Goal: Task Accomplishment & Management: Complete application form

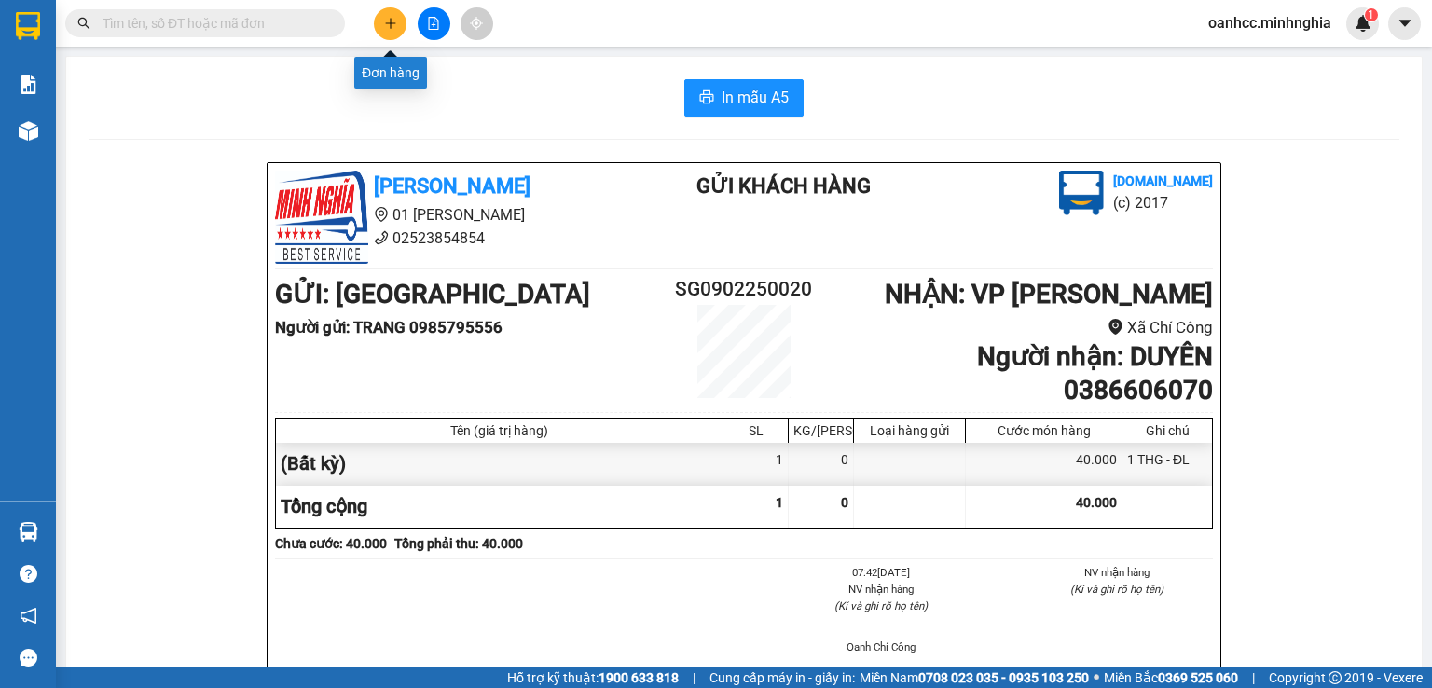
click at [383, 29] on button at bounding box center [390, 23] width 33 height 33
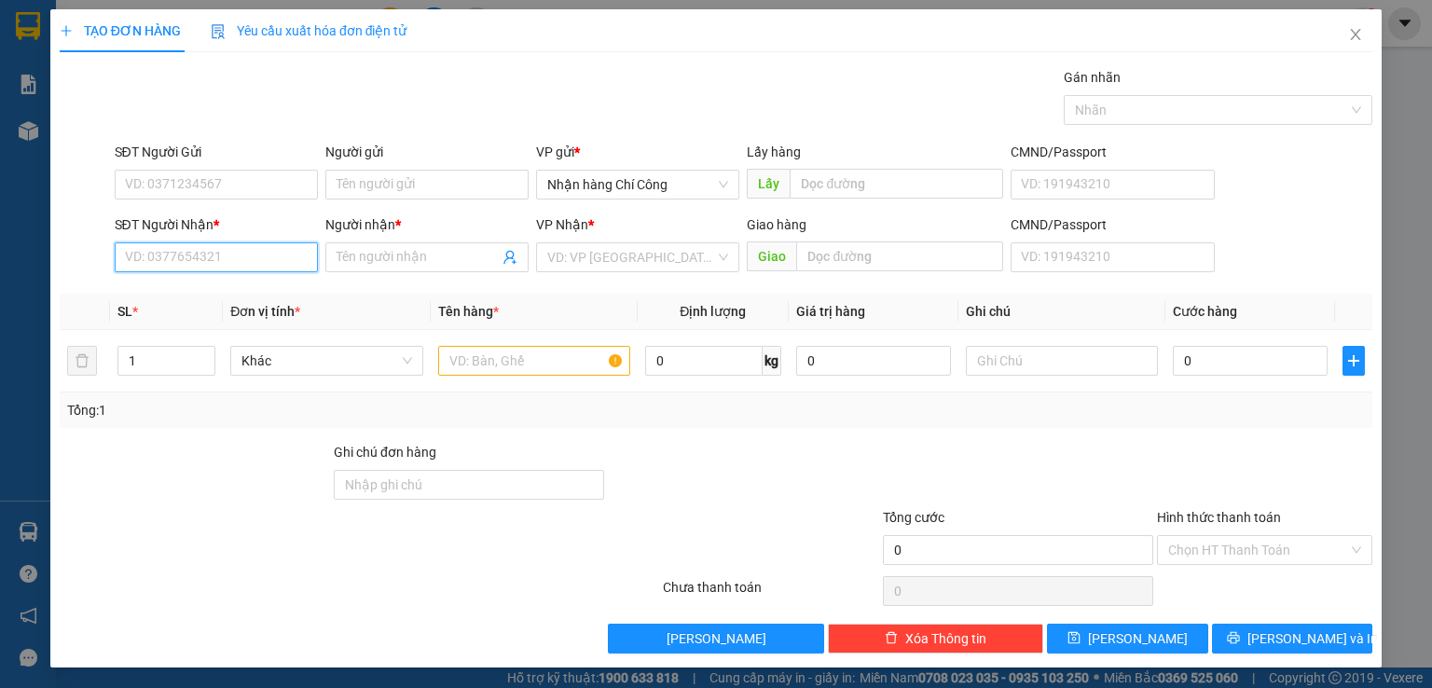
click at [213, 265] on input "SĐT Người Nhận *" at bounding box center [216, 257] width 203 height 30
click at [232, 299] on div "0352406407 - PHƯƠNG" at bounding box center [213, 293] width 179 height 21
type input "0352406407"
type input "PHƯƠNG"
type input "0352406407"
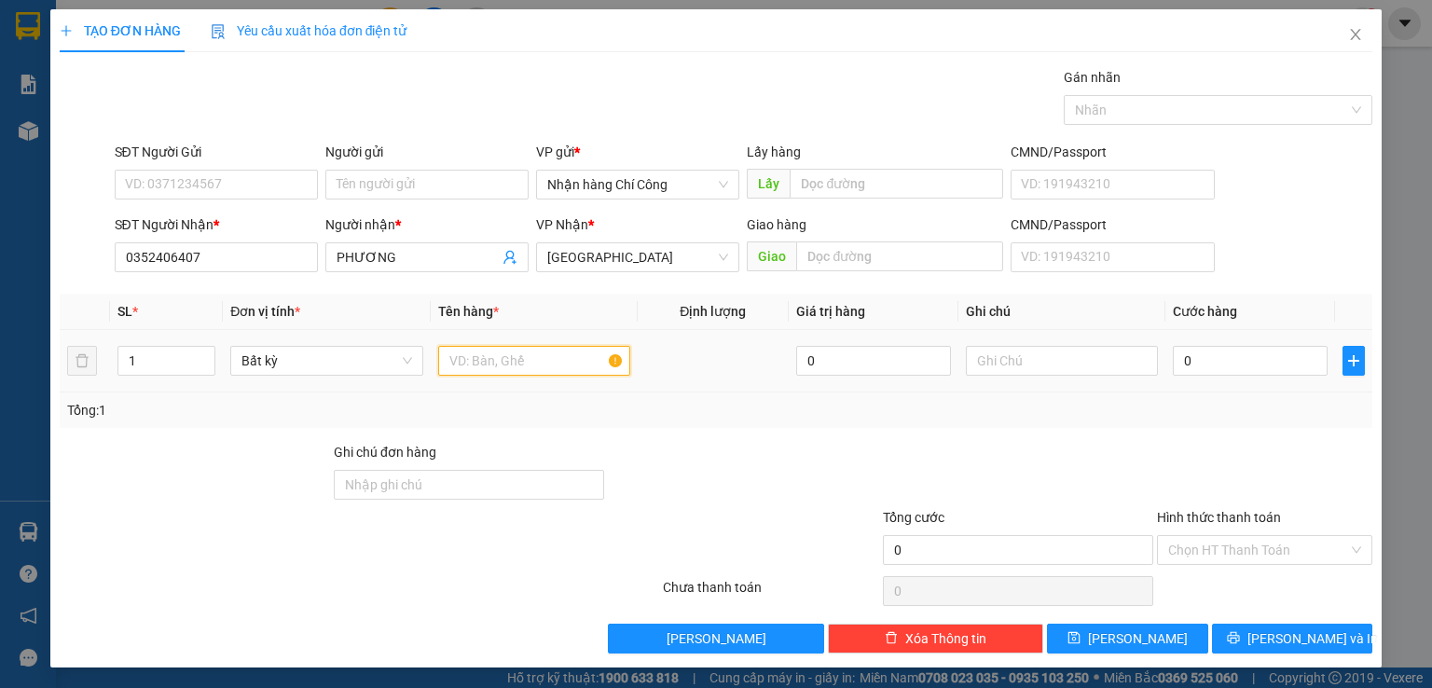
click at [537, 363] on input "text" at bounding box center [534, 361] width 192 height 30
type input "816"
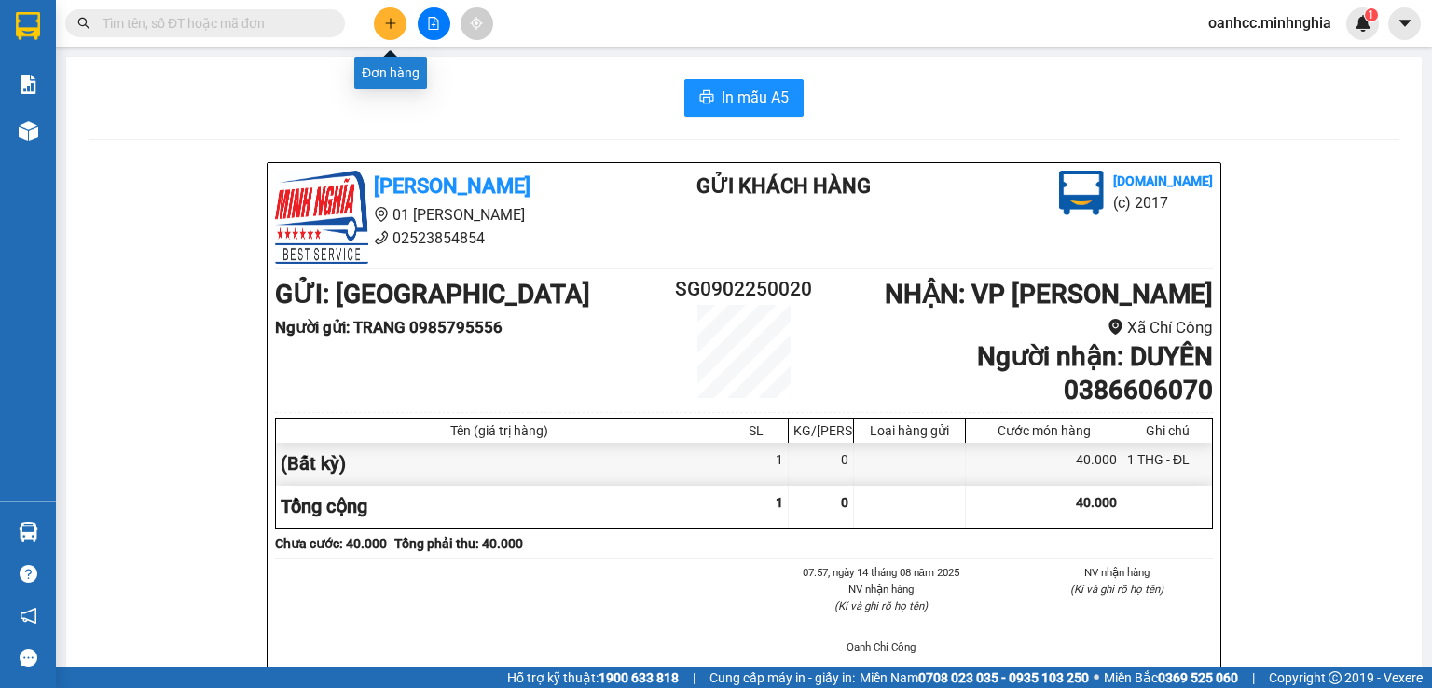
click at [391, 27] on icon "plus" at bounding box center [390, 23] width 13 height 13
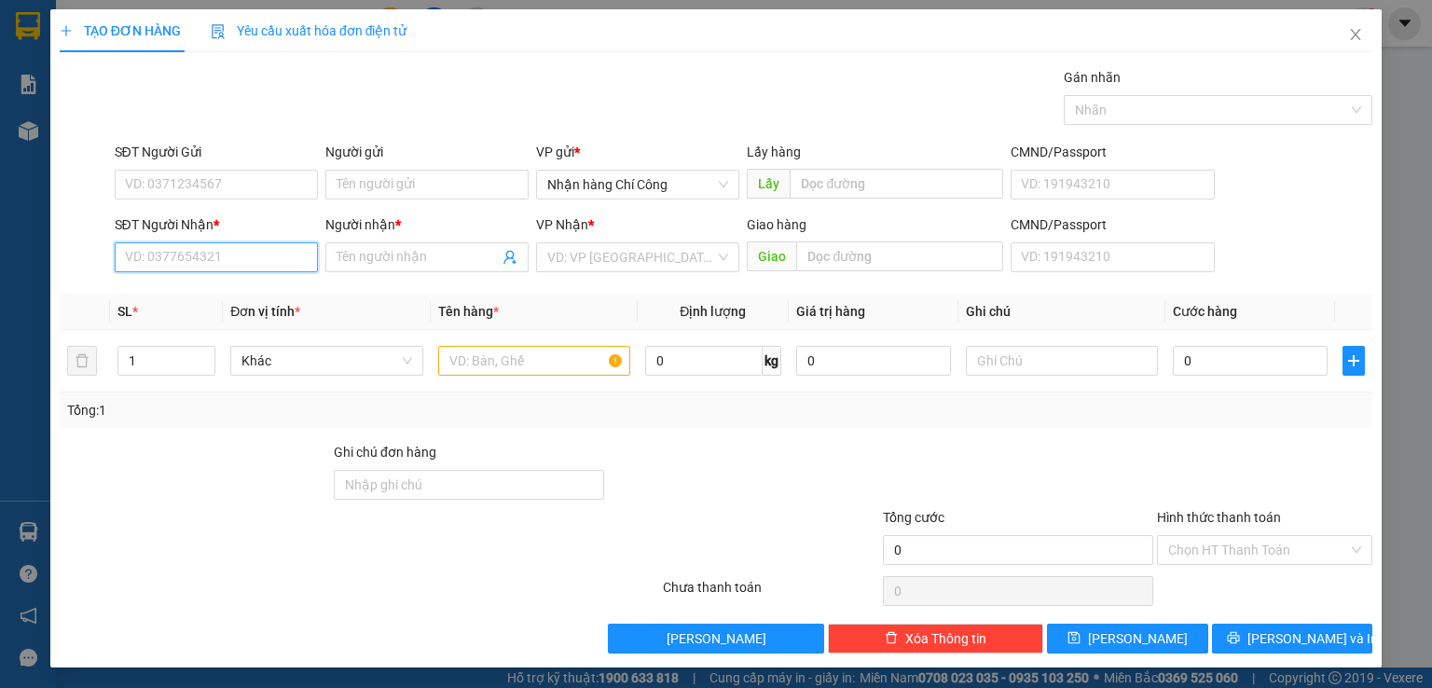
click at [246, 263] on input "SĐT Người Nhận *" at bounding box center [216, 257] width 203 height 30
click at [239, 297] on div "0352406407 - PHƯƠNG" at bounding box center [213, 293] width 179 height 21
type input "0352406407"
type input "PHƯƠNG"
type input "0352406407"
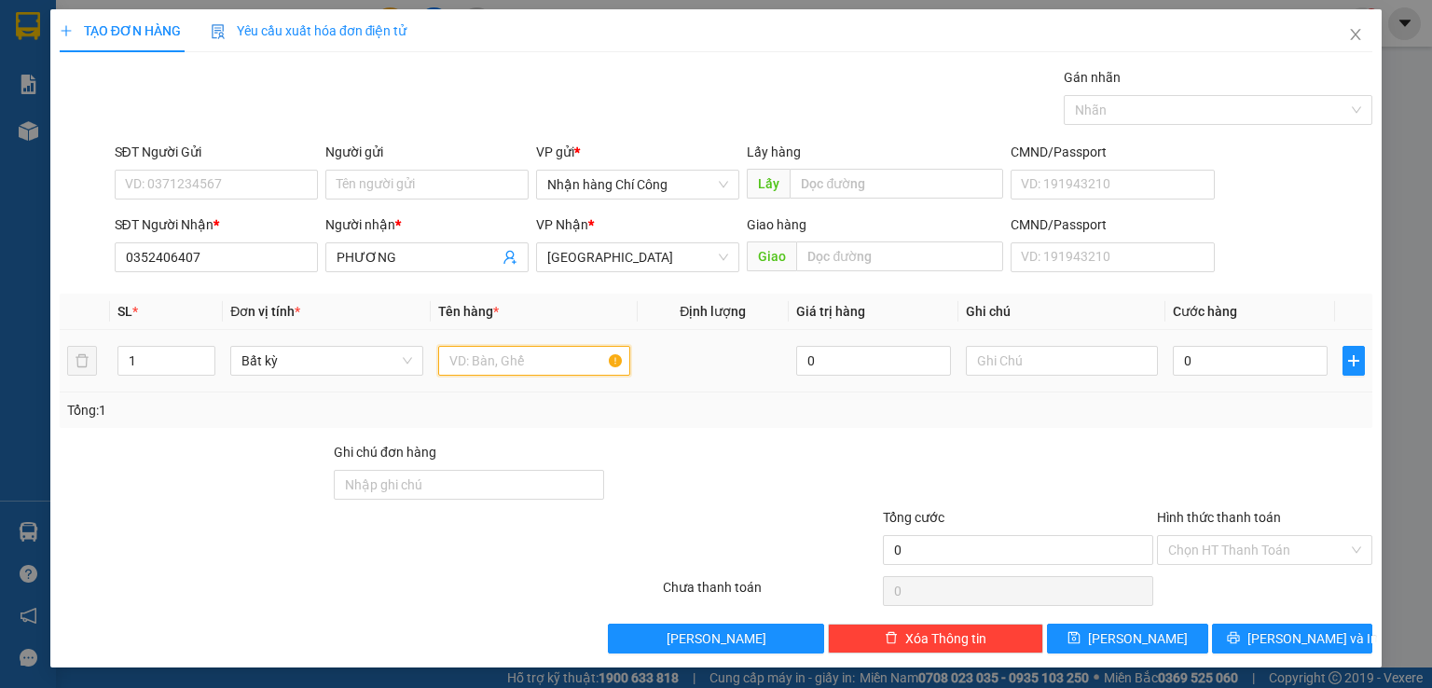
click at [493, 366] on input "text" at bounding box center [534, 361] width 192 height 30
type input "816"
click at [999, 370] on input "text" at bounding box center [1062, 361] width 192 height 30
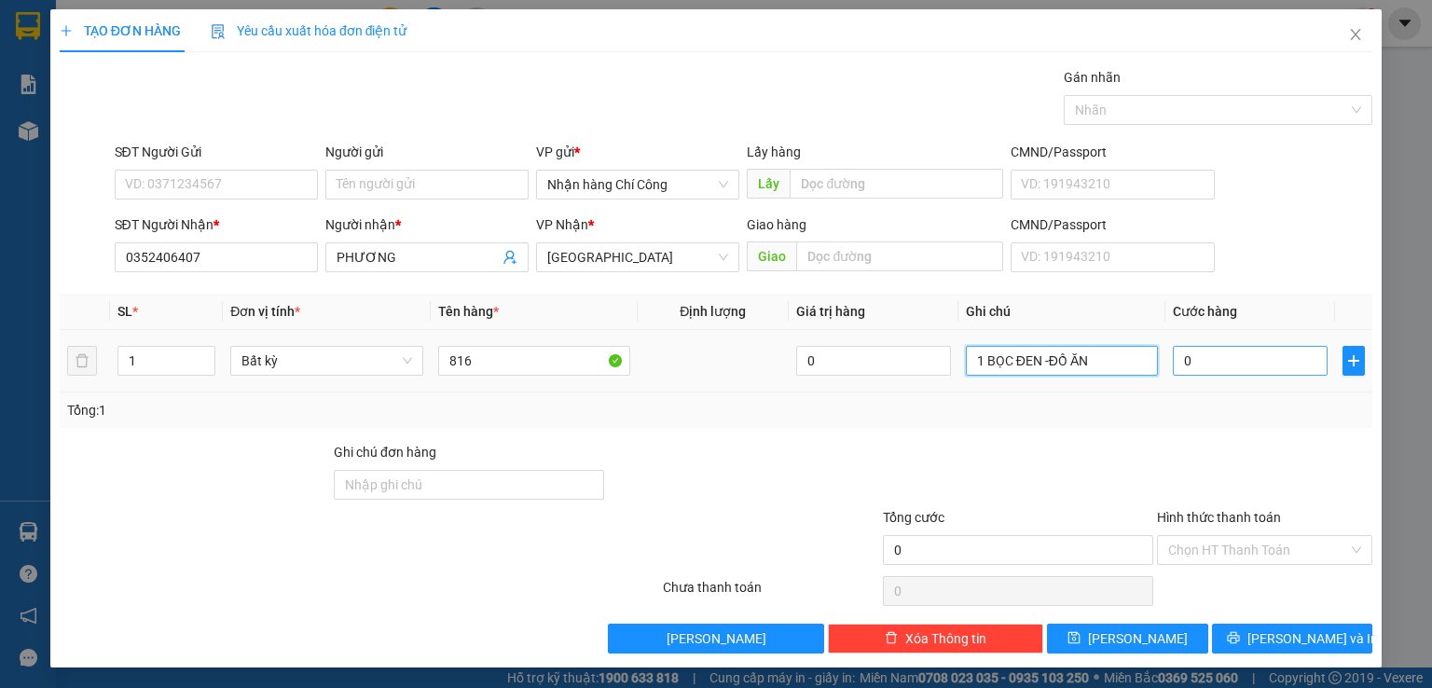
type input "1 BỌC ĐEN -ĐỒ ĂN"
click at [1272, 364] on input "0" at bounding box center [1250, 361] width 155 height 30
type input "5"
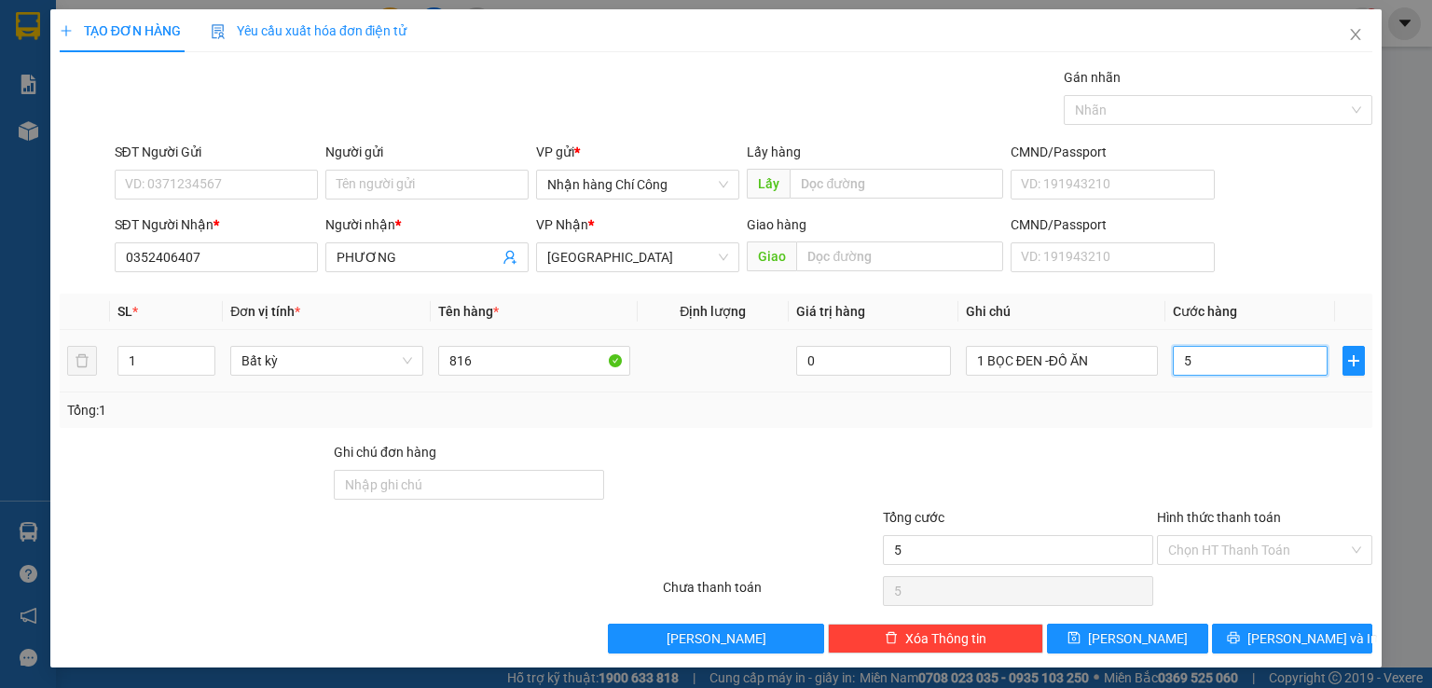
type input "50"
click at [1233, 561] on span at bounding box center [1258, 550] width 180 height 28
type input "50.000"
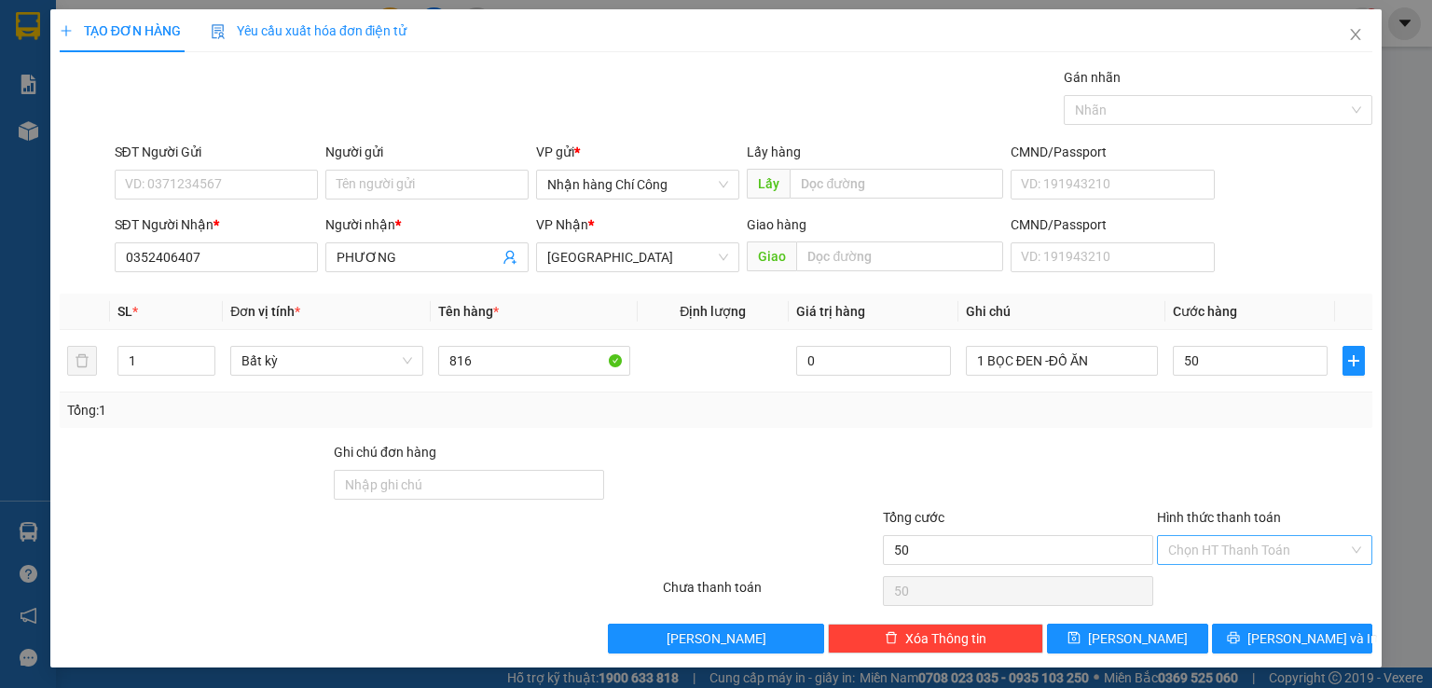
type input "50.000"
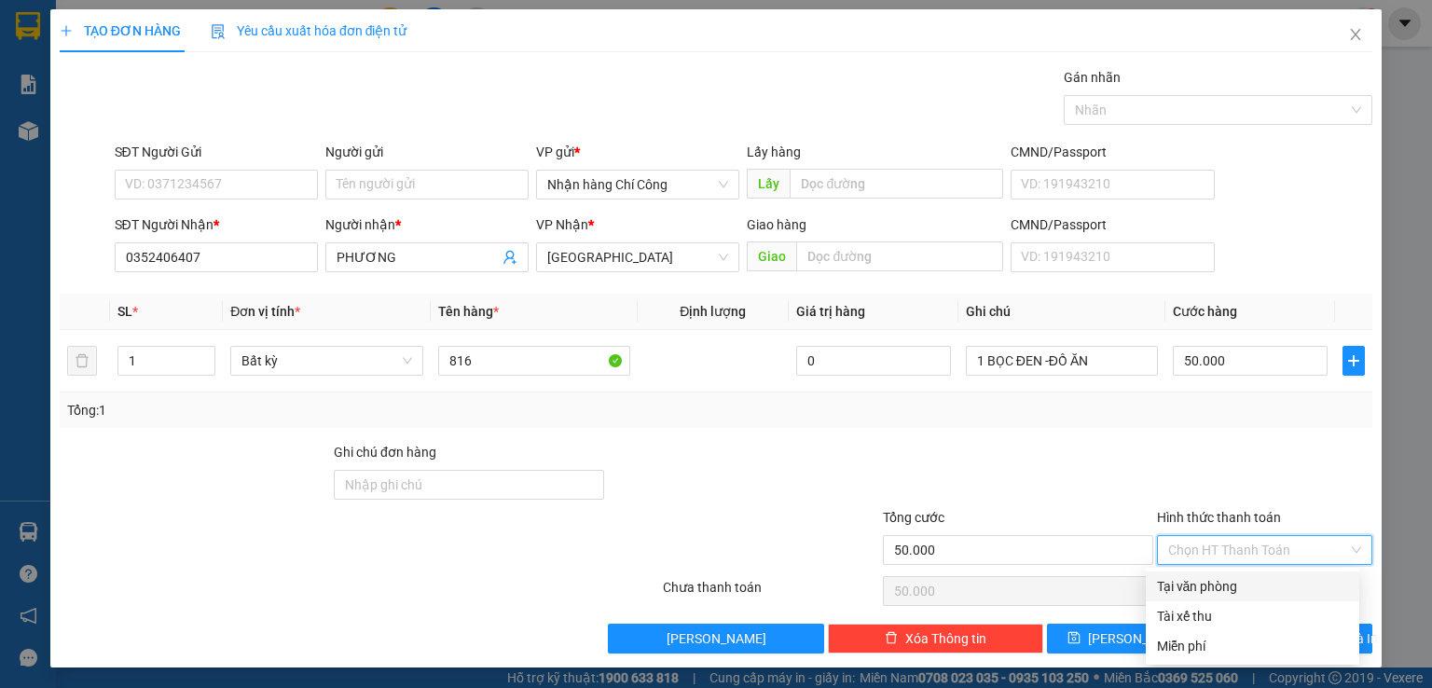
click at [1220, 585] on div "Tại văn phòng" at bounding box center [1252, 586] width 191 height 21
type input "0"
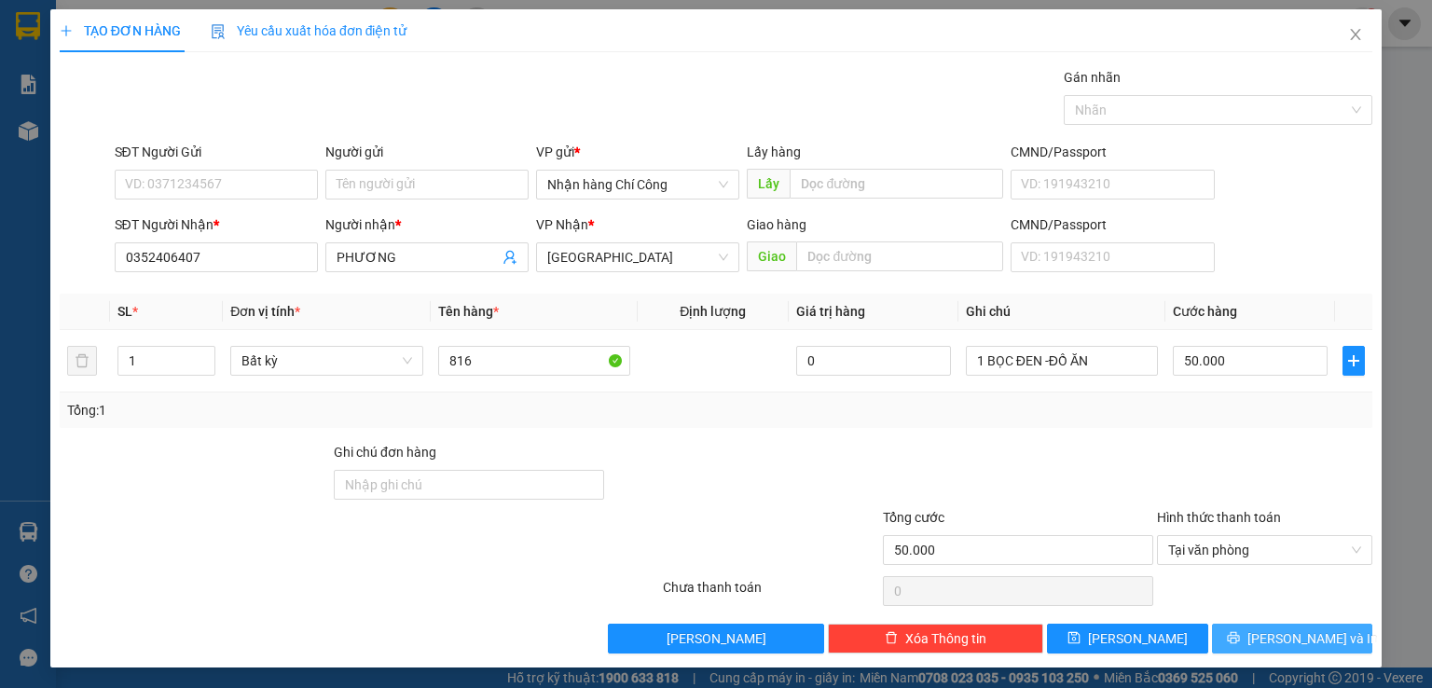
click at [1268, 637] on span "[PERSON_NAME] và In" at bounding box center [1312, 638] width 131 height 21
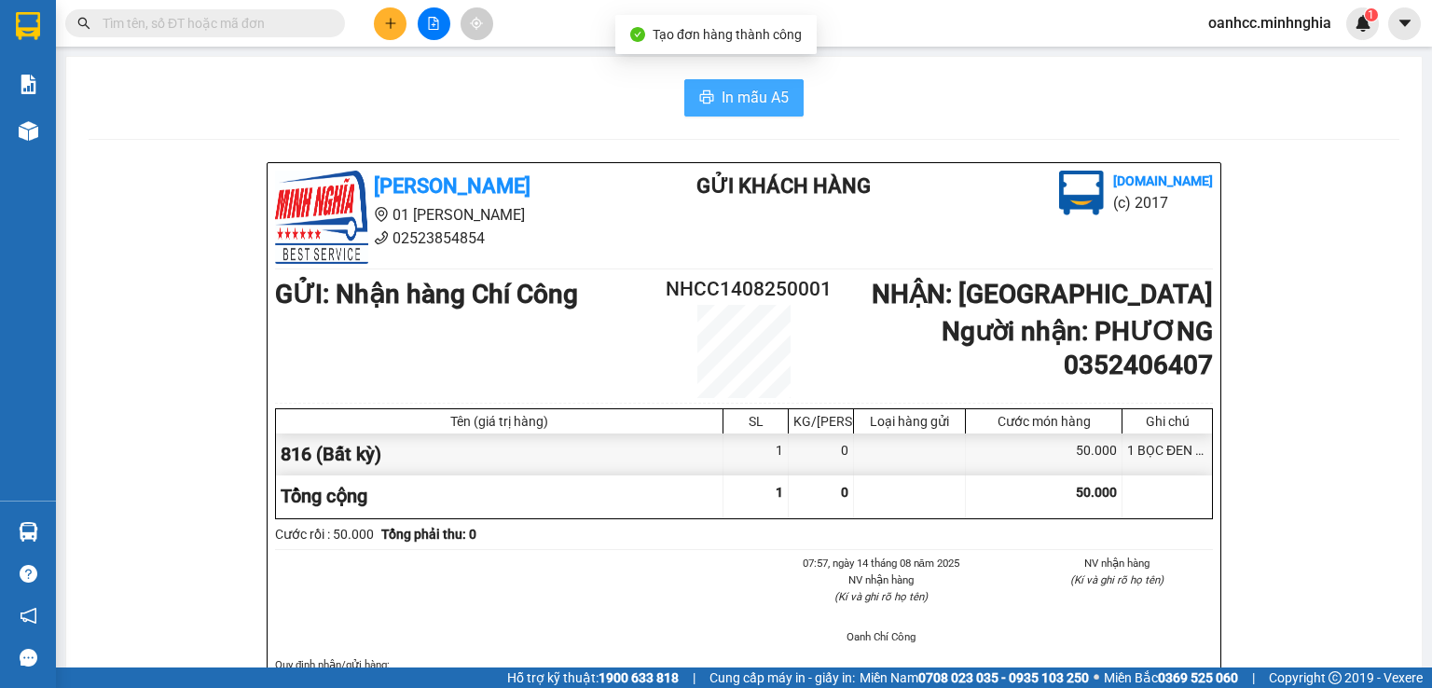
click at [731, 99] on span "In mẫu A5" at bounding box center [755, 97] width 67 height 23
click at [1409, 624] on main "In mẫu A5 Minh Nghĩa 01 Đinh Tiên Hoàng 02523854854 Gửi khách hàng Vexere.com (…" at bounding box center [716, 333] width 1432 height 667
click at [1028, 207] on div "Vexere.com (c) 2017" at bounding box center [1079, 199] width 276 height 57
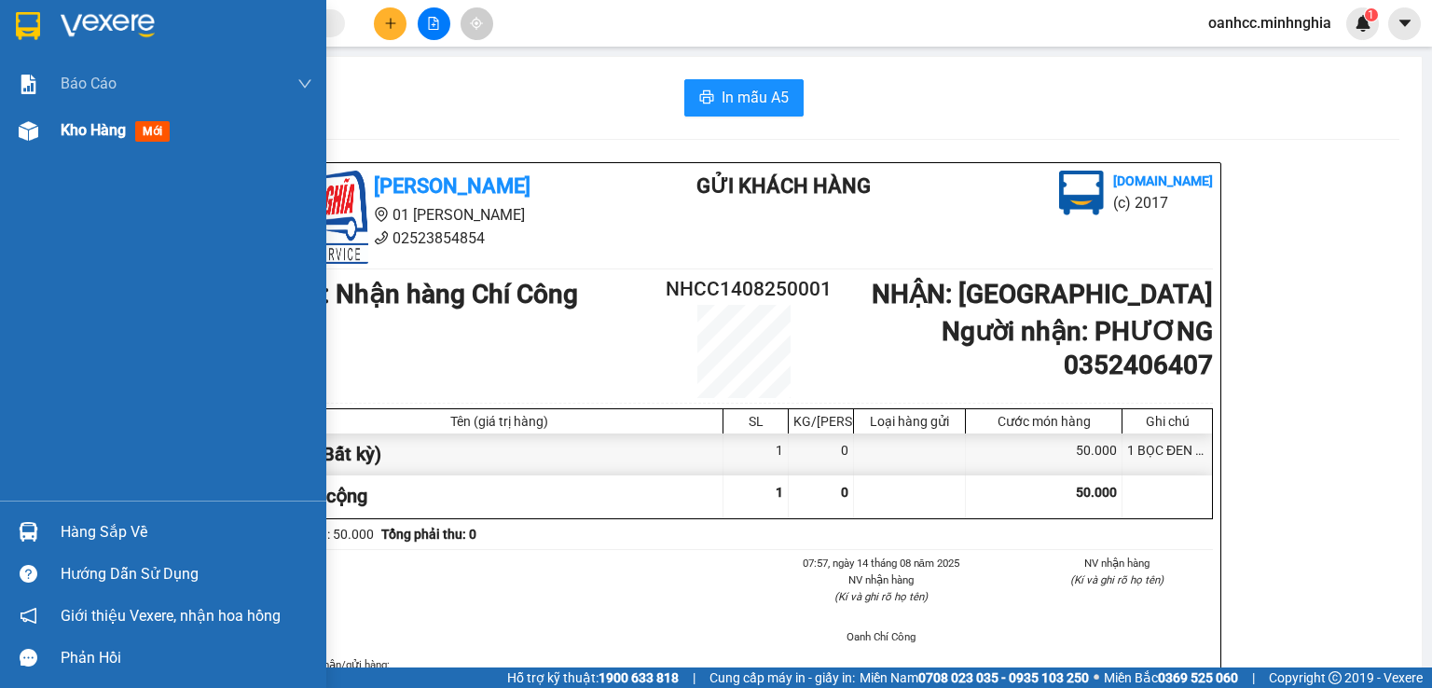
click at [99, 130] on span "Kho hàng" at bounding box center [93, 130] width 65 height 18
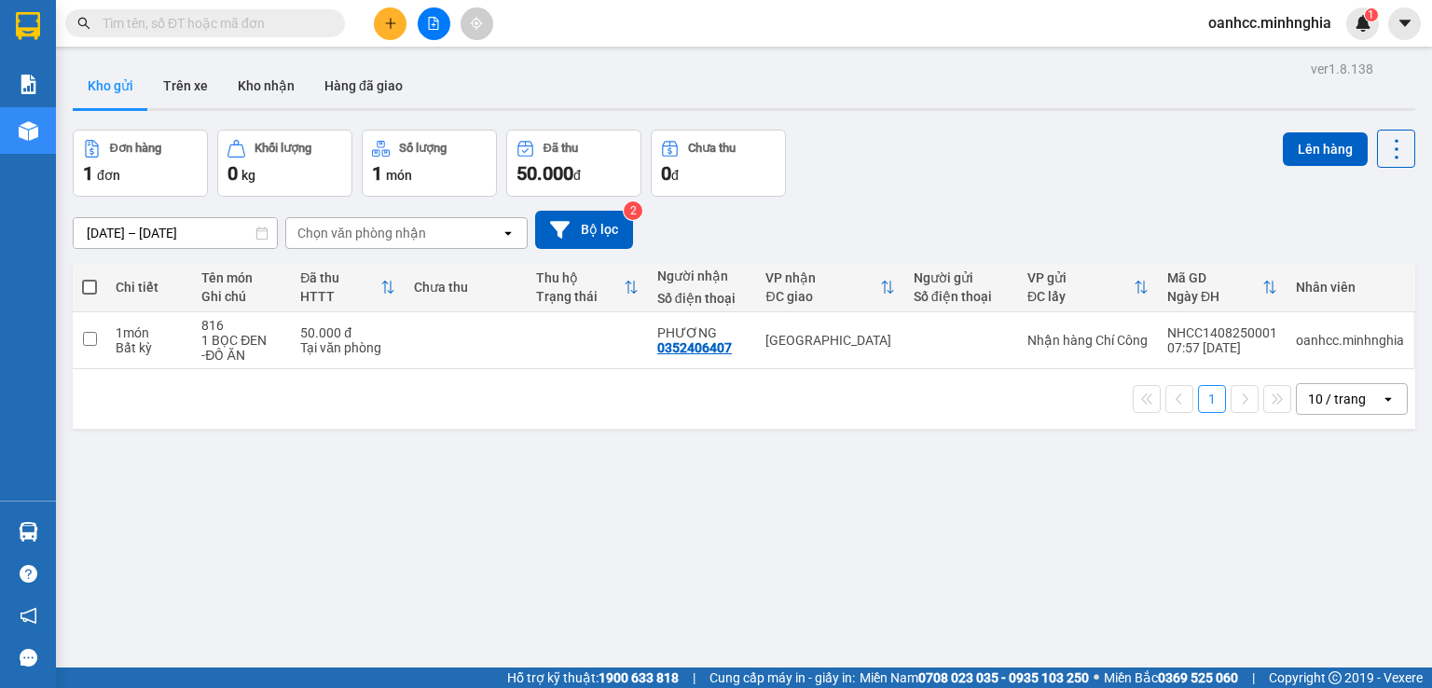
click at [89, 292] on span at bounding box center [89, 287] width 15 height 15
click at [89, 278] on input "checkbox" at bounding box center [89, 278] width 0 height 0
checkbox input "true"
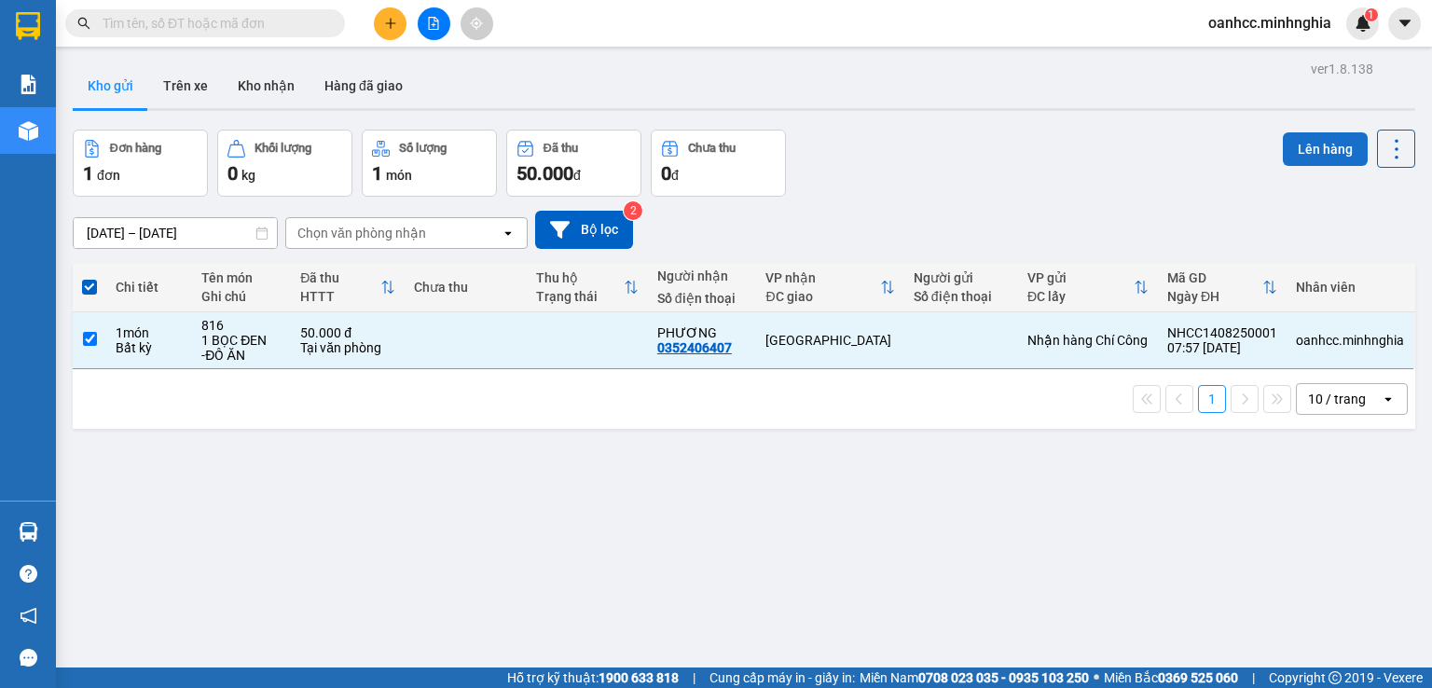
click at [1322, 159] on button "Lên hàng" at bounding box center [1325, 149] width 85 height 34
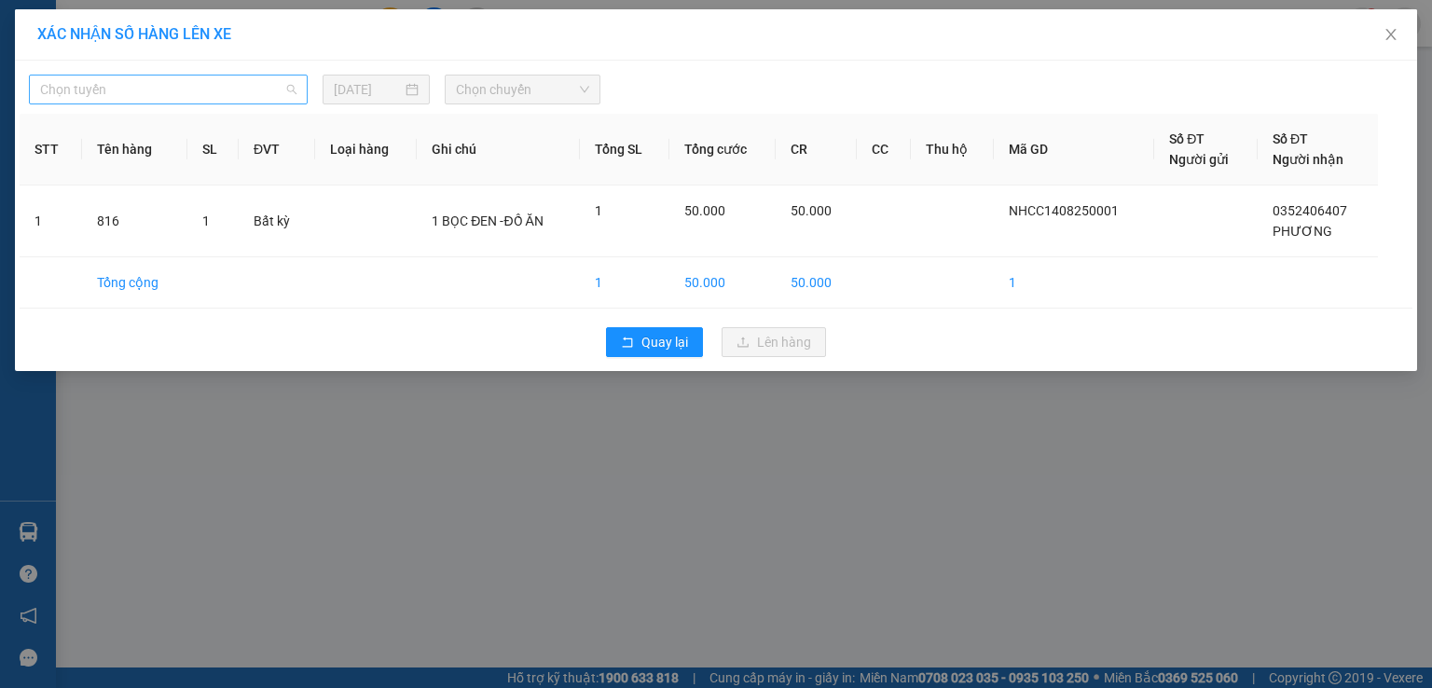
click at [120, 95] on span "Chọn tuyến" at bounding box center [168, 90] width 256 height 28
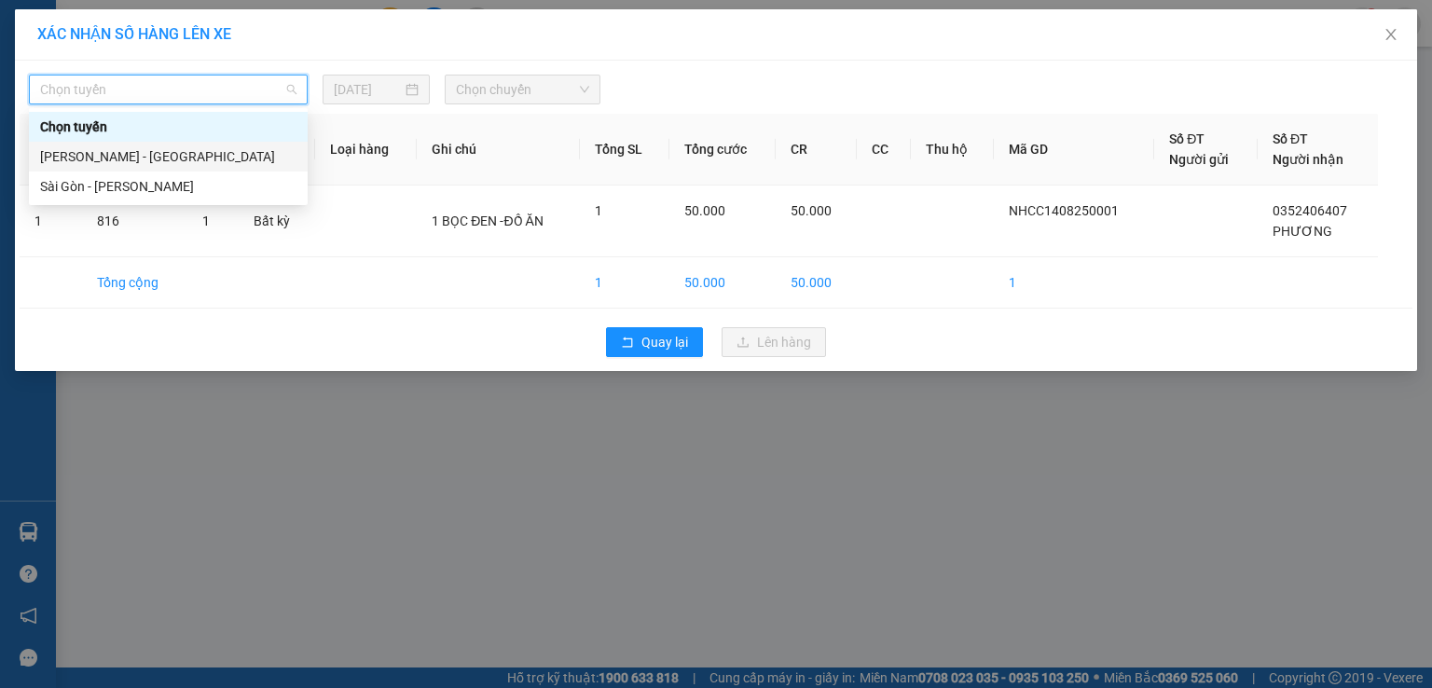
click at [93, 158] on div "[PERSON_NAME] - [GEOGRAPHIC_DATA]" at bounding box center [168, 156] width 256 height 21
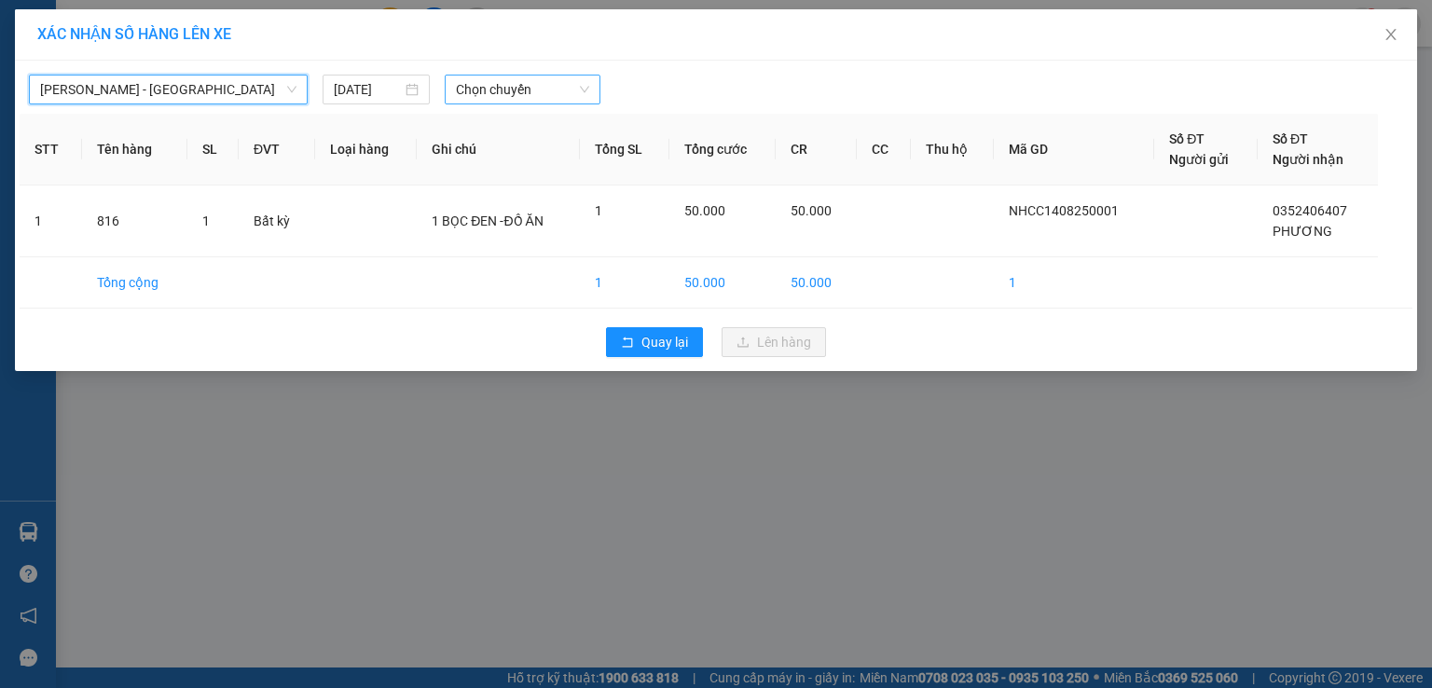
click at [492, 76] on span "Chọn chuyến" at bounding box center [523, 90] width 134 height 28
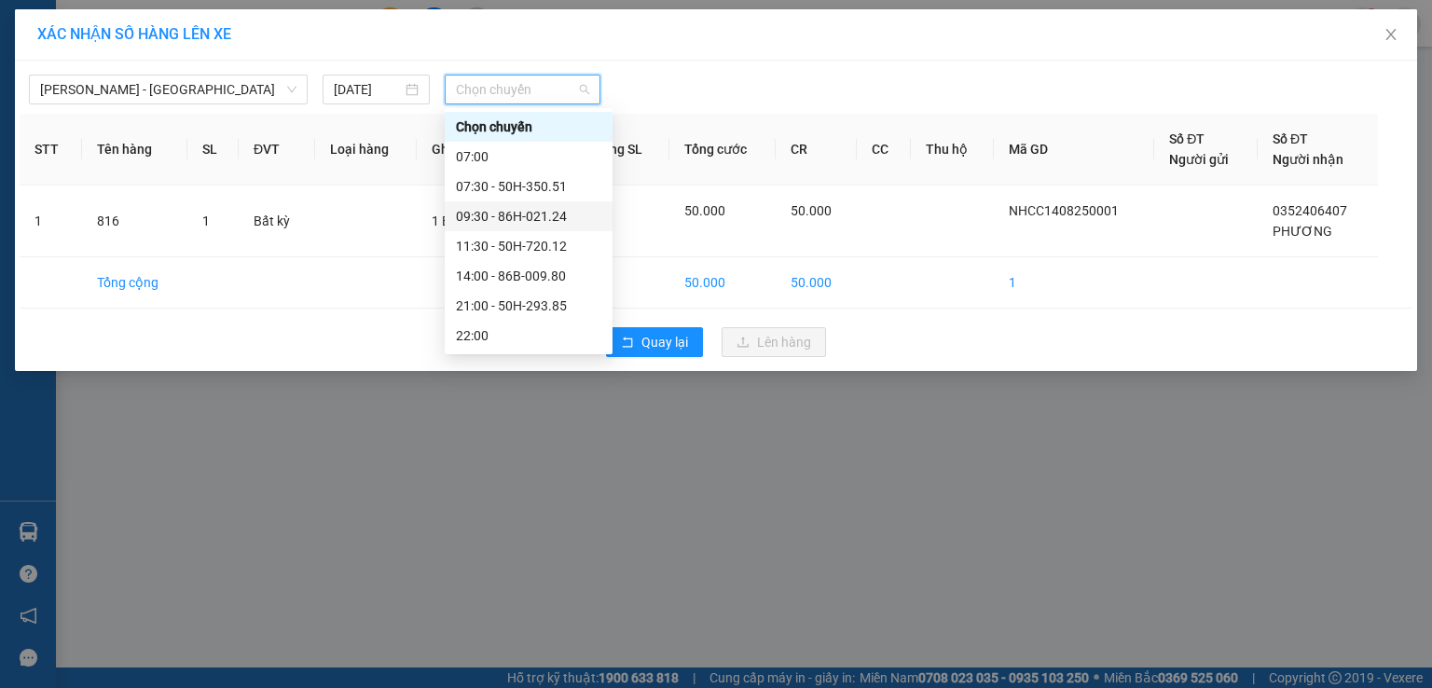
click at [529, 216] on div "09:30 - 86H-021.24" at bounding box center [528, 216] width 145 height 21
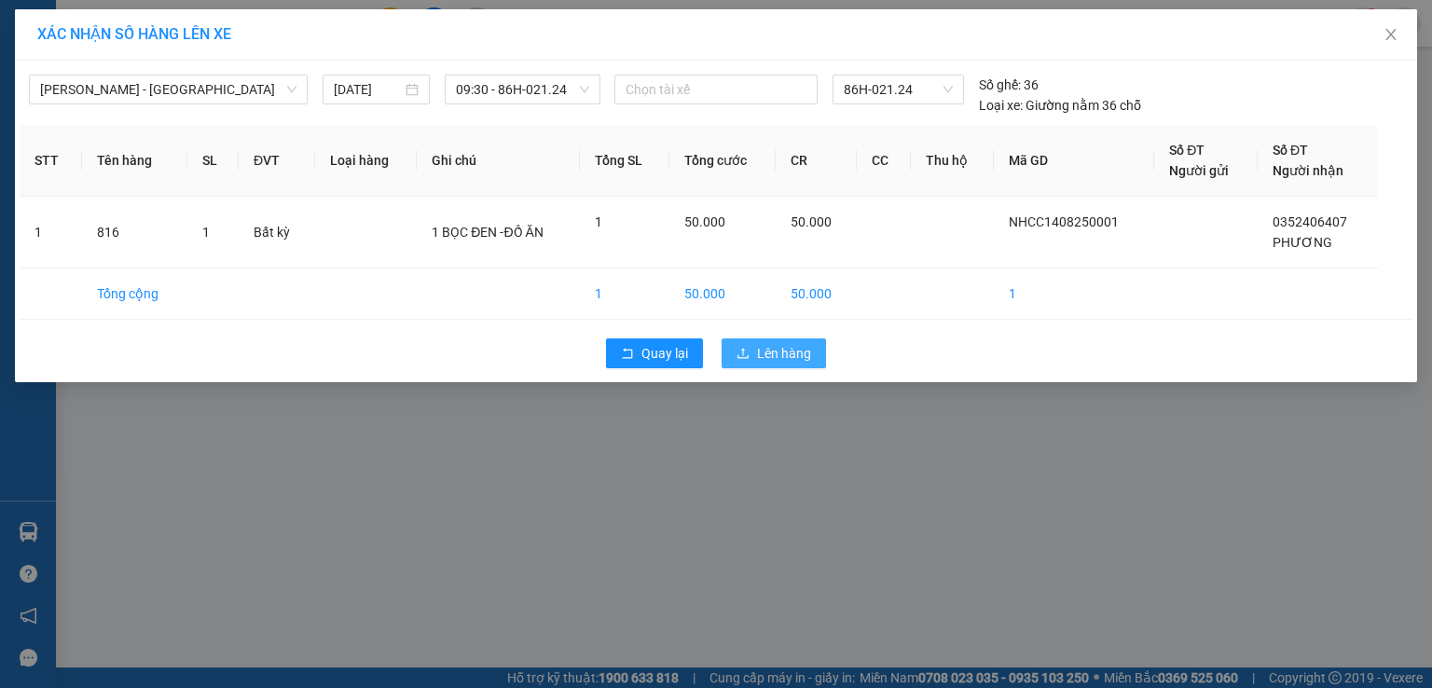
click at [772, 340] on button "Lên hàng" at bounding box center [774, 353] width 104 height 30
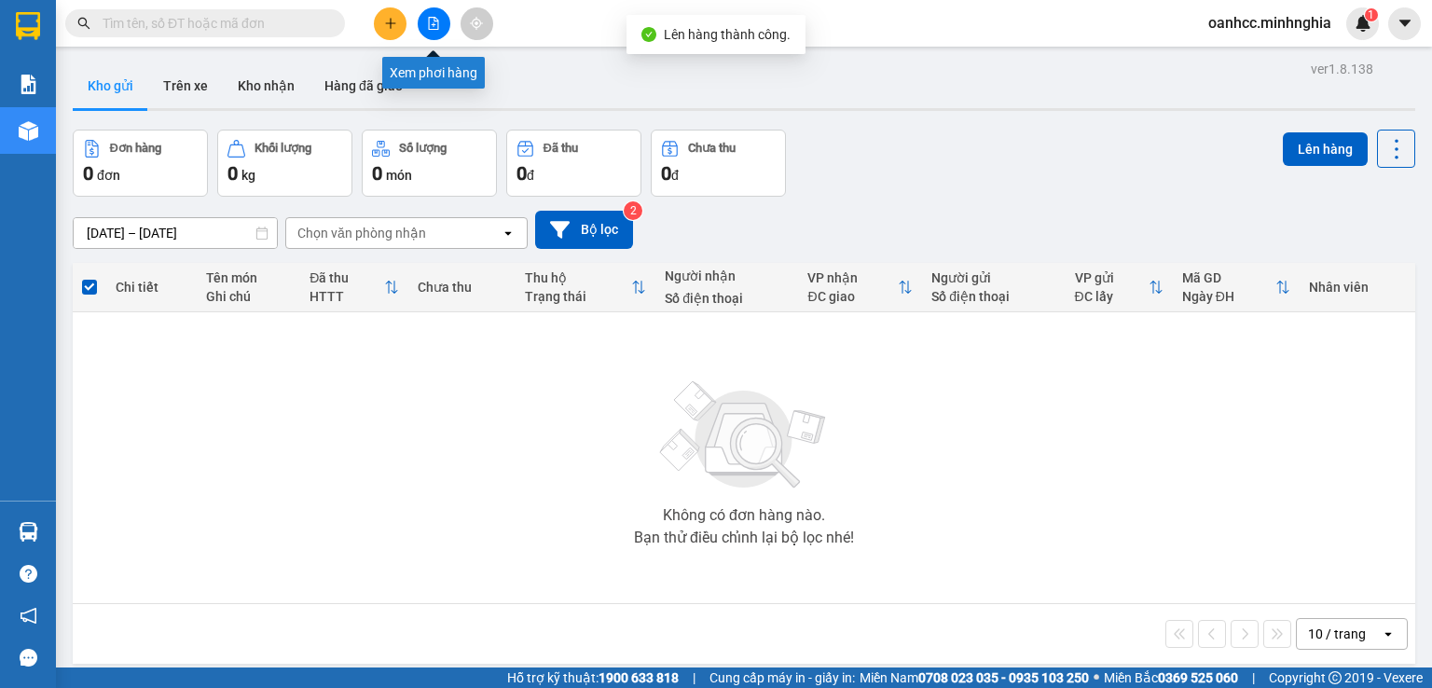
click at [429, 31] on button at bounding box center [434, 23] width 33 height 33
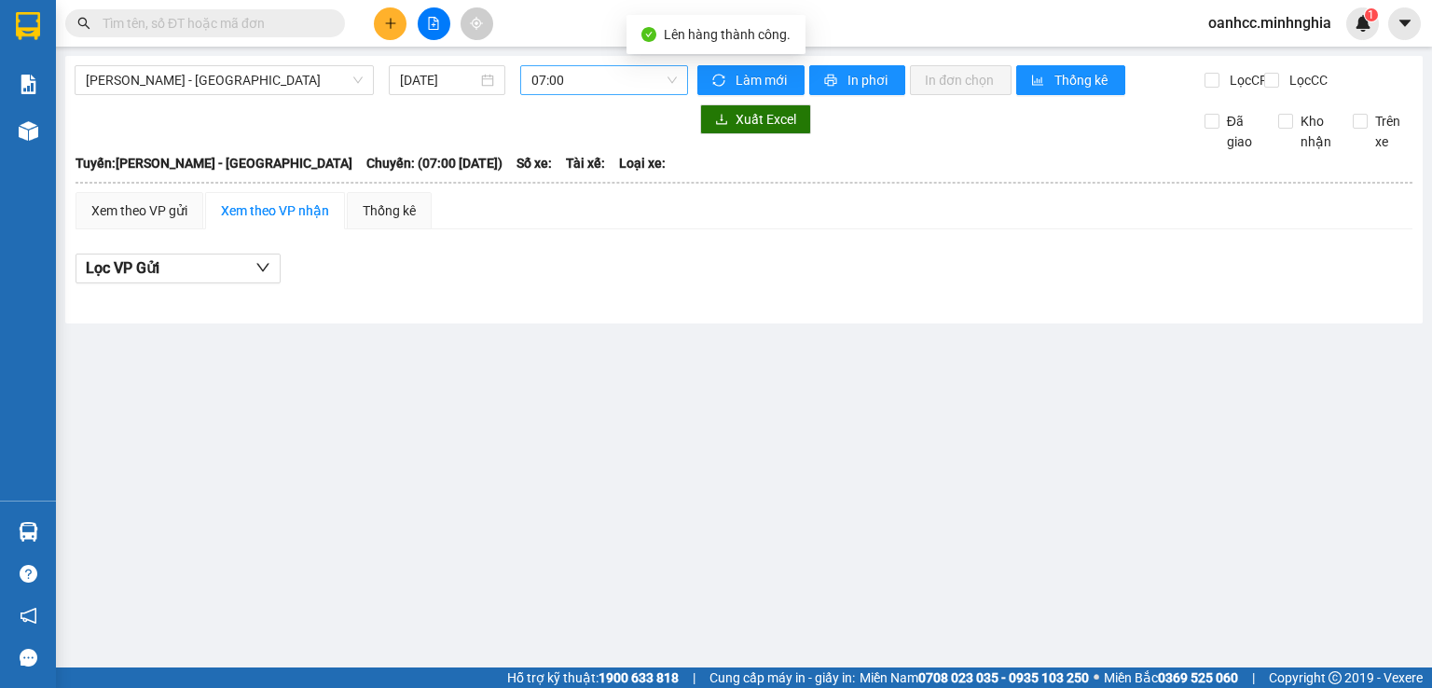
click at [600, 79] on span "07:00" at bounding box center [604, 80] width 146 height 28
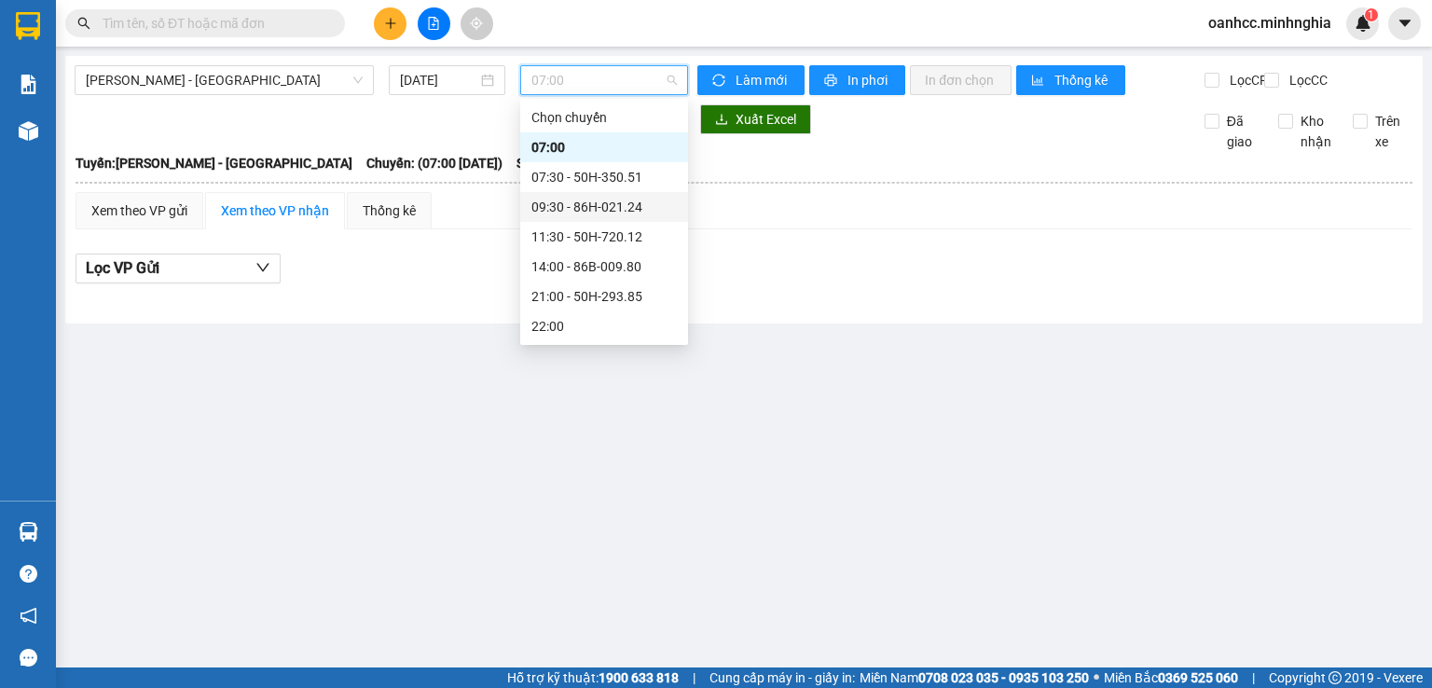
click at [605, 208] on div "09:30 - 86H-021.24" at bounding box center [603, 207] width 145 height 21
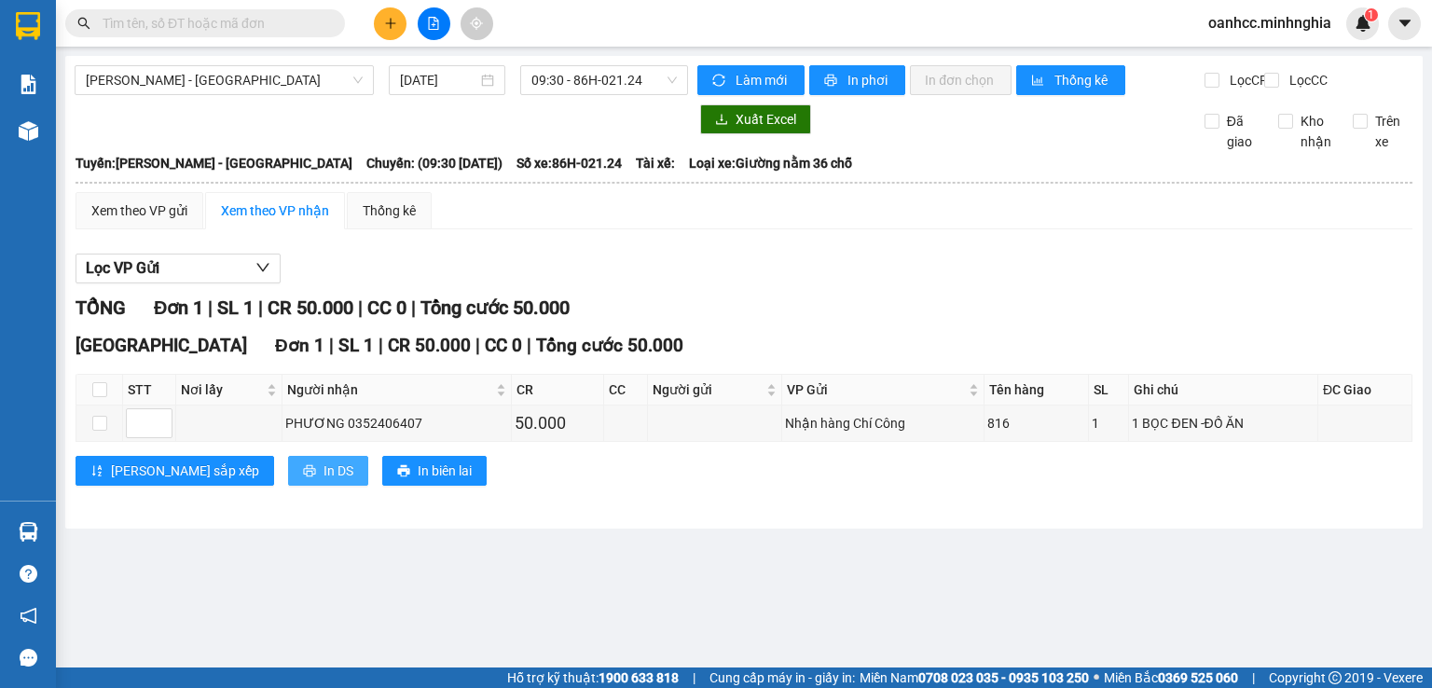
click at [323, 481] on span "In DS" at bounding box center [338, 471] width 30 height 21
click at [1109, 571] on main "Phan Rí - [GEOGRAPHIC_DATA] [DATE] 09:30 - 86H-021.24 Làm mới In phơi In đơn ch…" at bounding box center [716, 333] width 1432 height 667
click at [1214, 666] on main "Phan Rí - [GEOGRAPHIC_DATA] [DATE] 09:30 - 86H-021.24 Làm mới In phơi In đơn ch…" at bounding box center [716, 333] width 1432 height 667
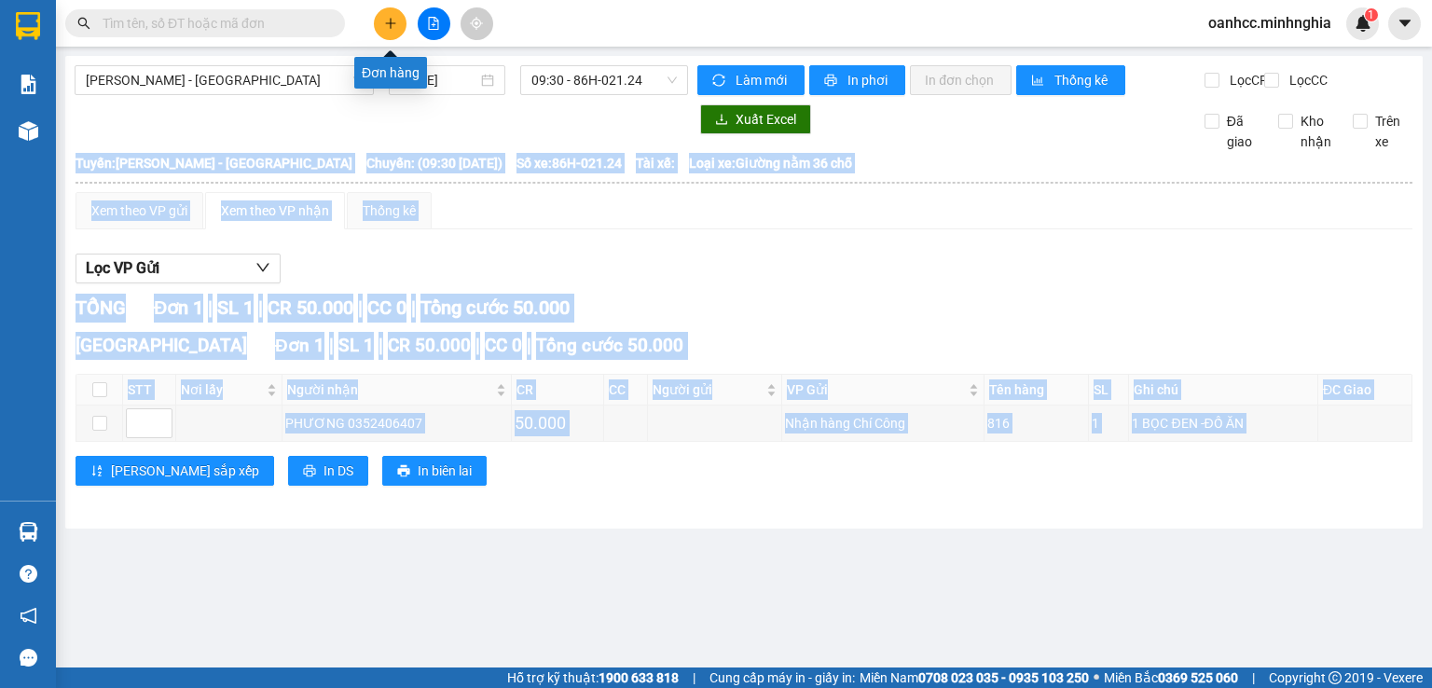
click at [386, 20] on icon "plus" at bounding box center [390, 23] width 13 height 13
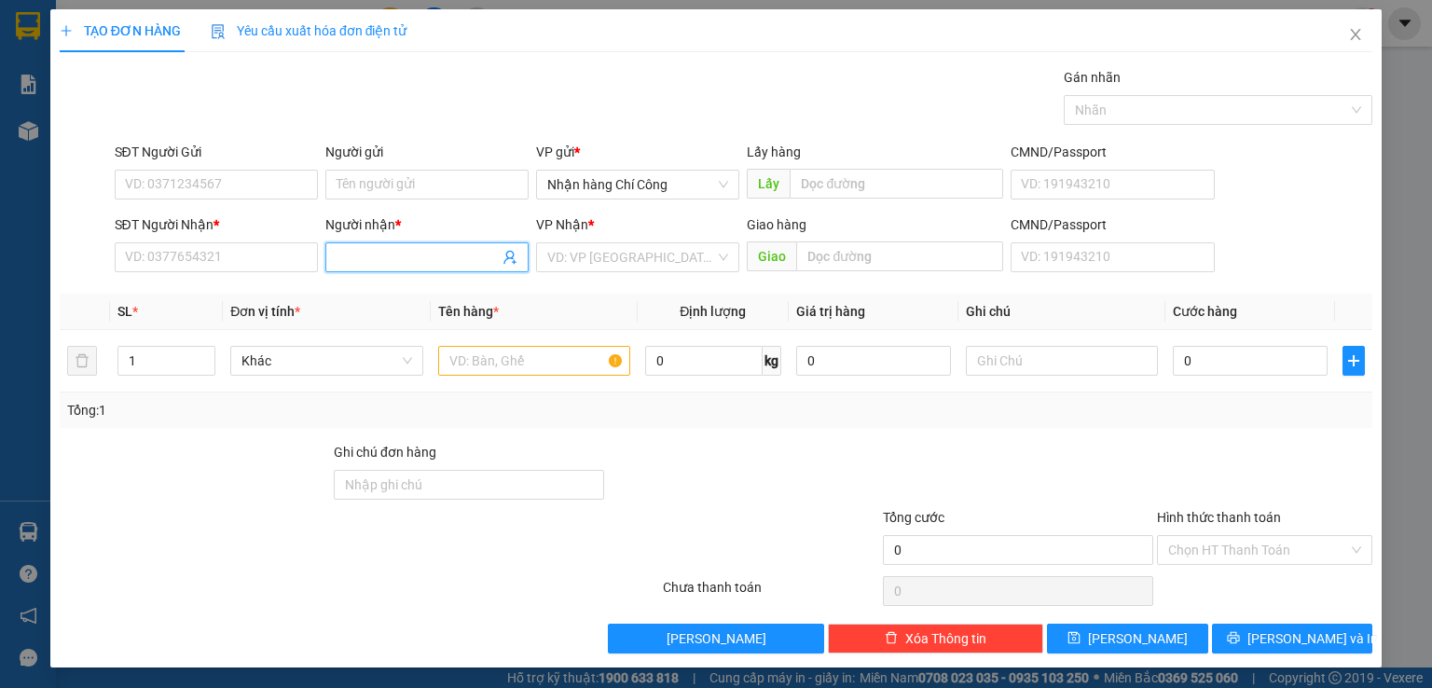
click at [400, 256] on input "Người nhận *" at bounding box center [418, 257] width 162 height 21
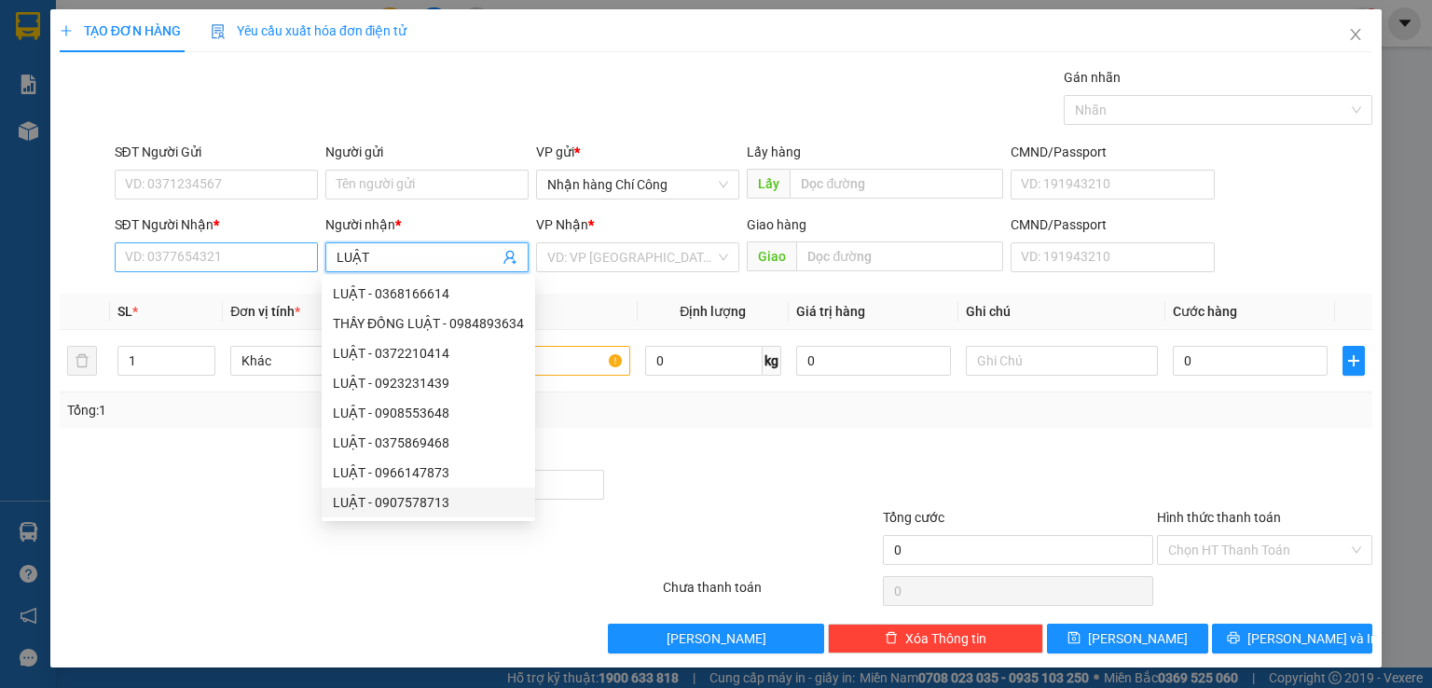
type input "LUẬT"
click at [194, 254] on input "SĐT Người Nhận *" at bounding box center [216, 257] width 203 height 30
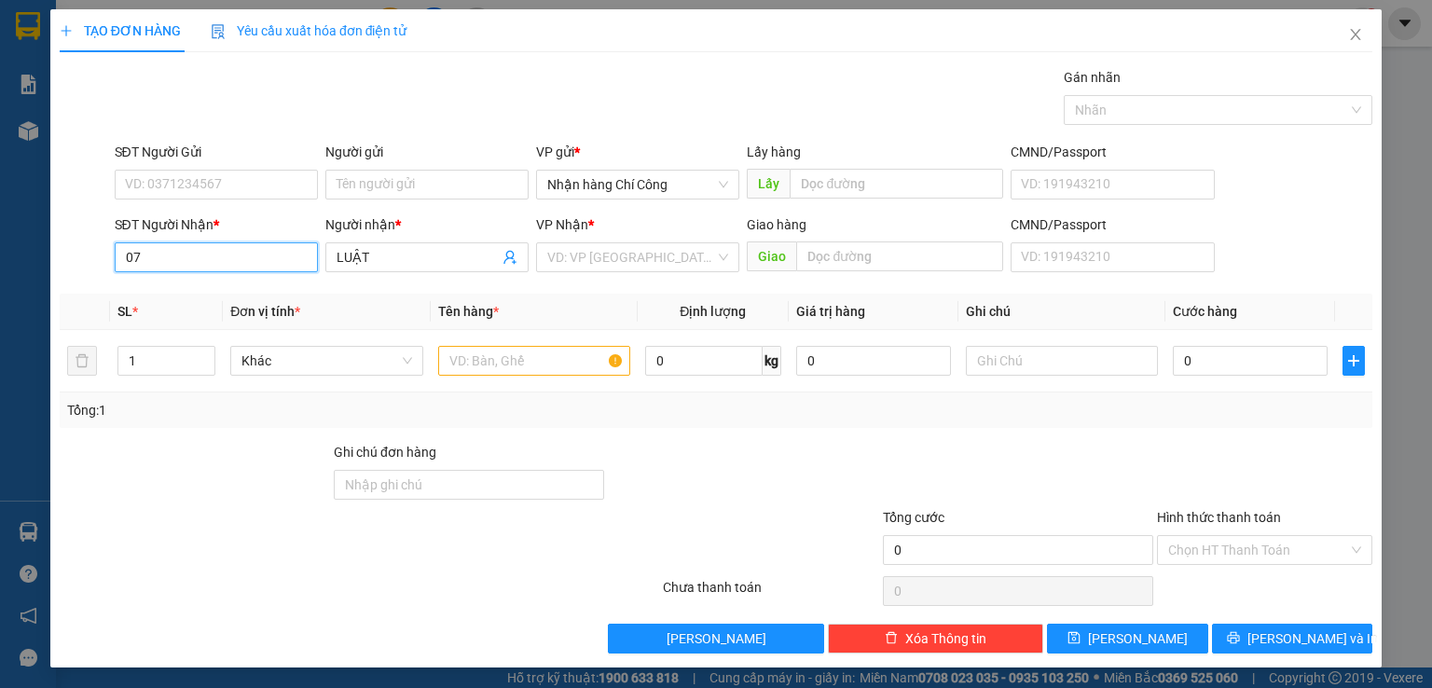
type input "0"
click at [384, 254] on input "LUẬT" at bounding box center [418, 257] width 162 height 21
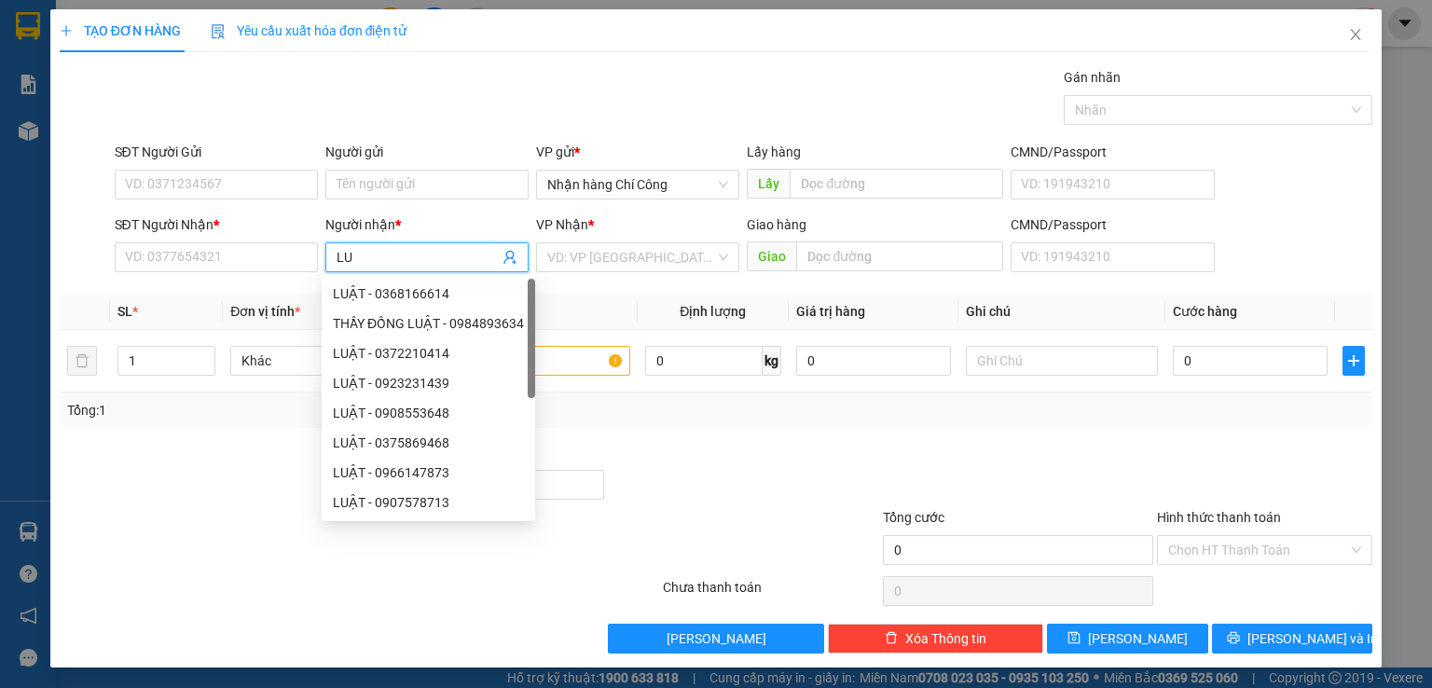
type input "L"
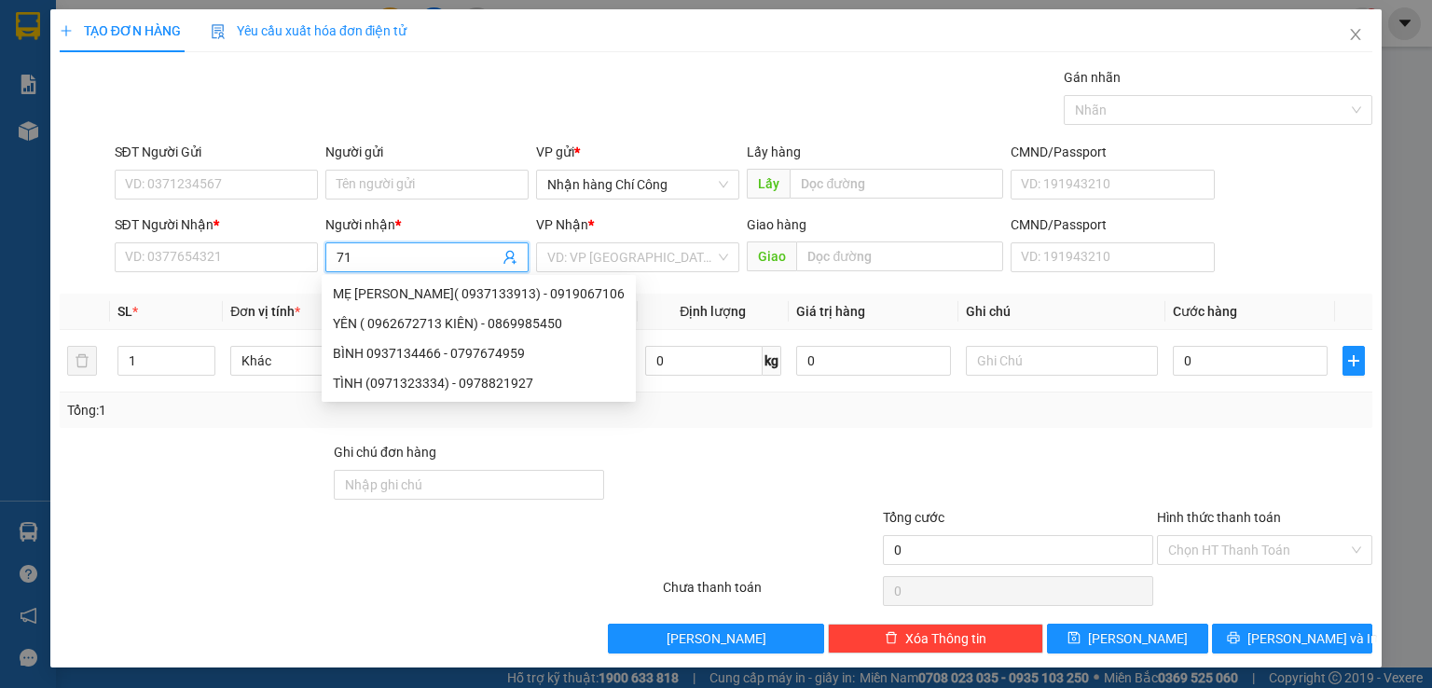
type input "7"
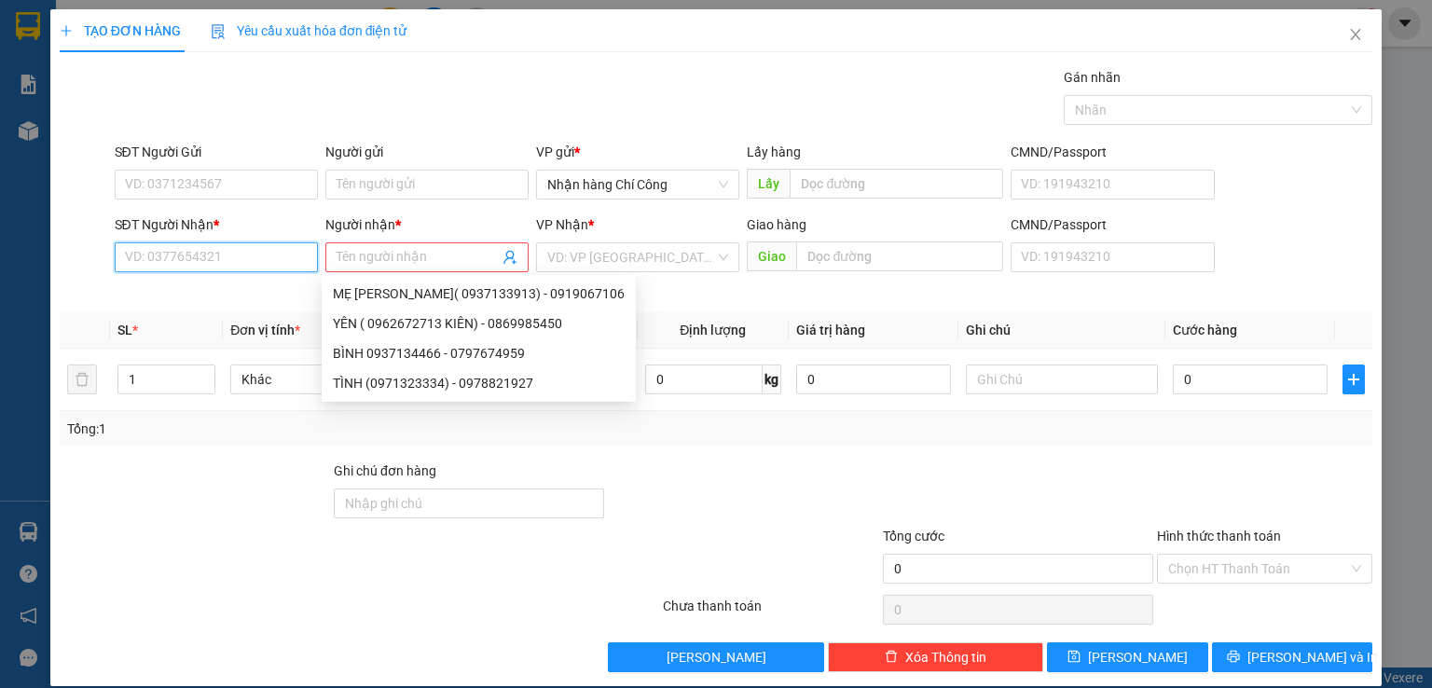
click at [157, 254] on input "SĐT Người Nhận *" at bounding box center [216, 257] width 203 height 30
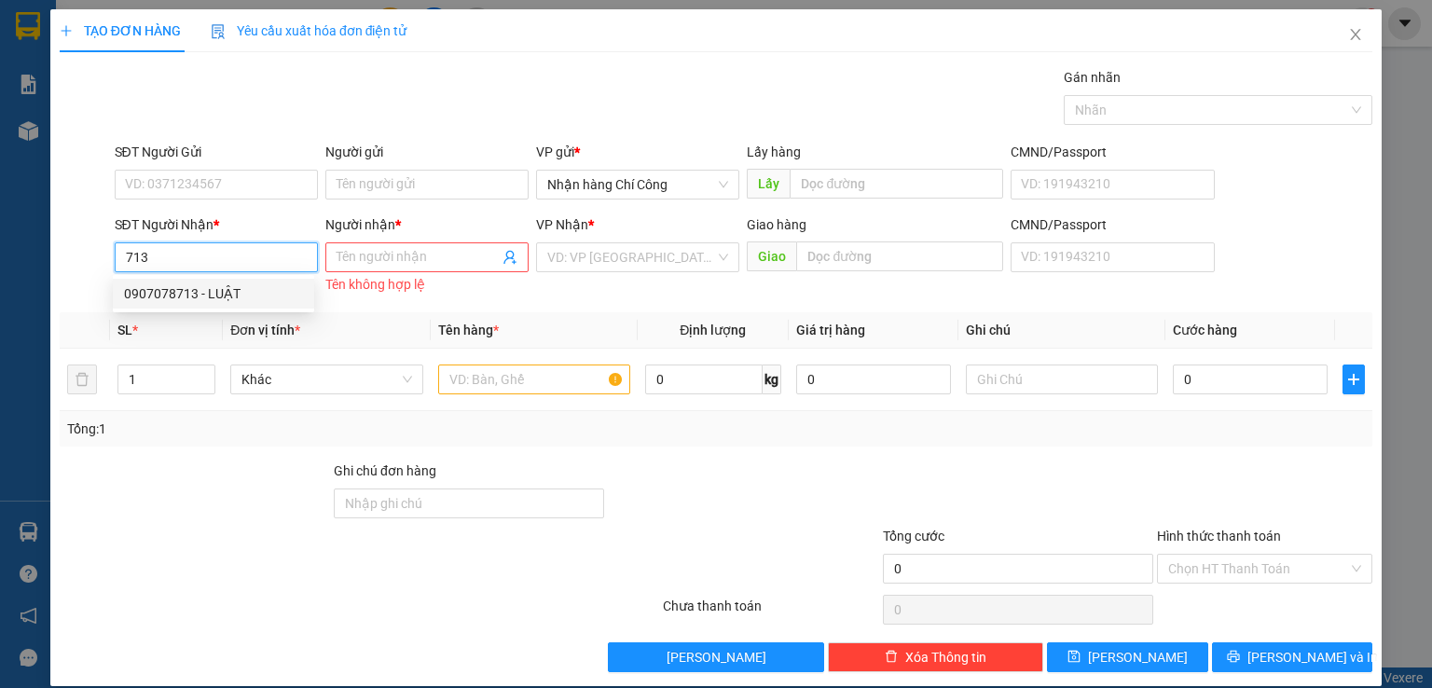
click at [154, 294] on div "0907078713 - LUẬT" at bounding box center [213, 293] width 179 height 21
type input "0907078713"
type input "LUẬT"
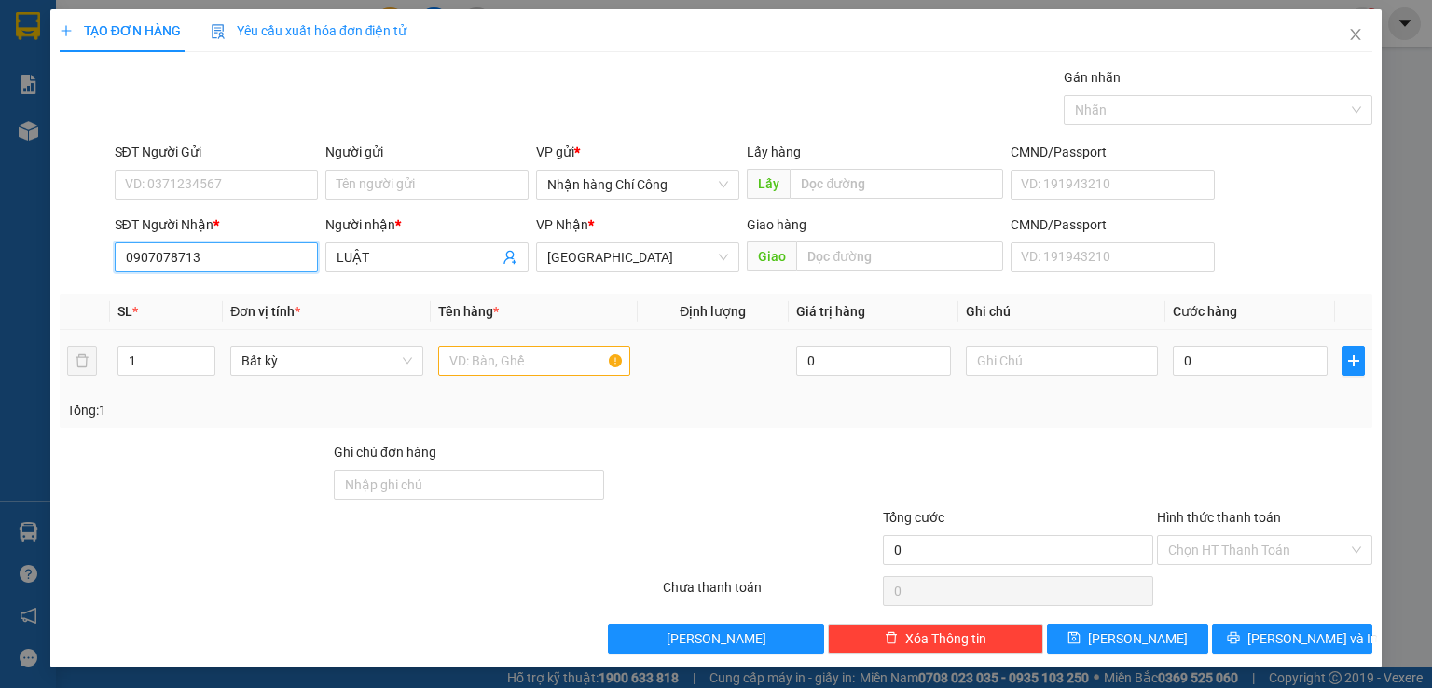
type input "0907078713"
click at [513, 366] on input "text" at bounding box center [534, 361] width 192 height 30
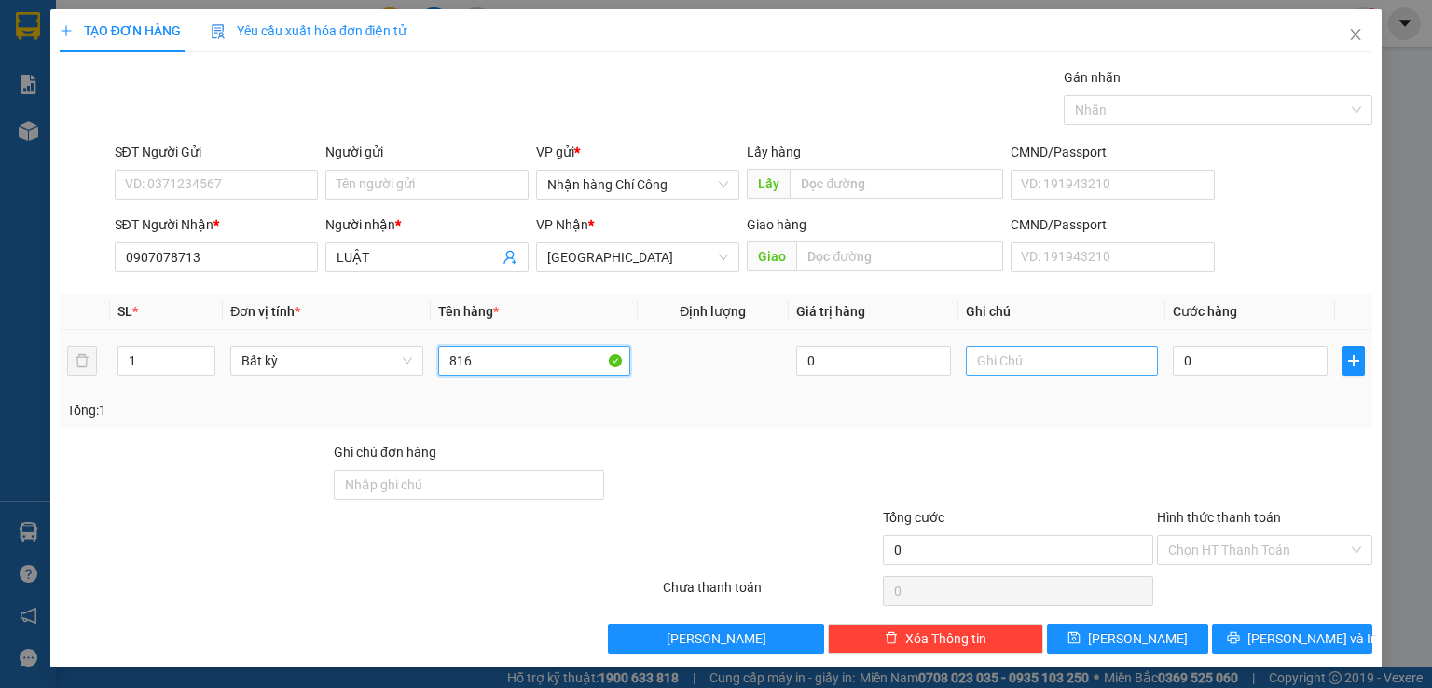
type input "816"
click at [999, 359] on input "text" at bounding box center [1062, 361] width 192 height 30
type input "1 THG XỐP CÓ CỤC"
click at [1211, 362] on input "0" at bounding box center [1250, 361] width 155 height 30
type input "7"
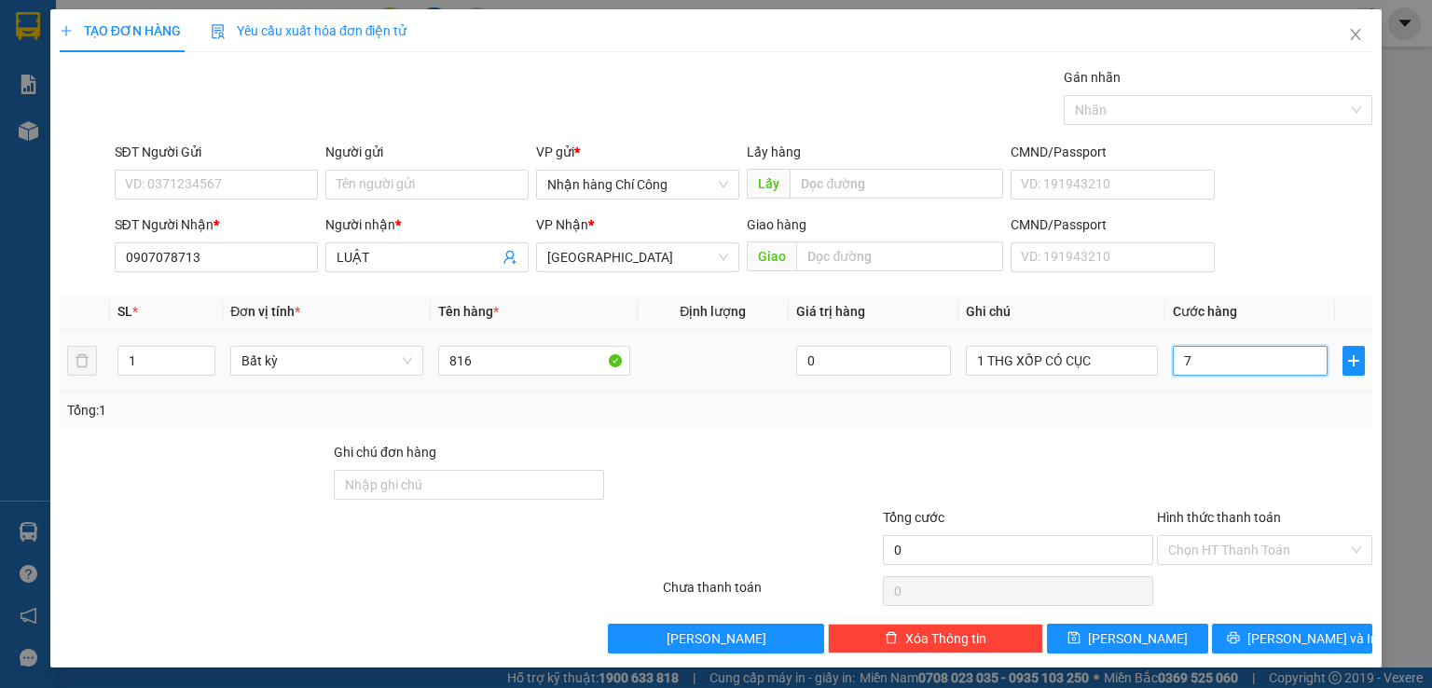
type input "7"
type input "70"
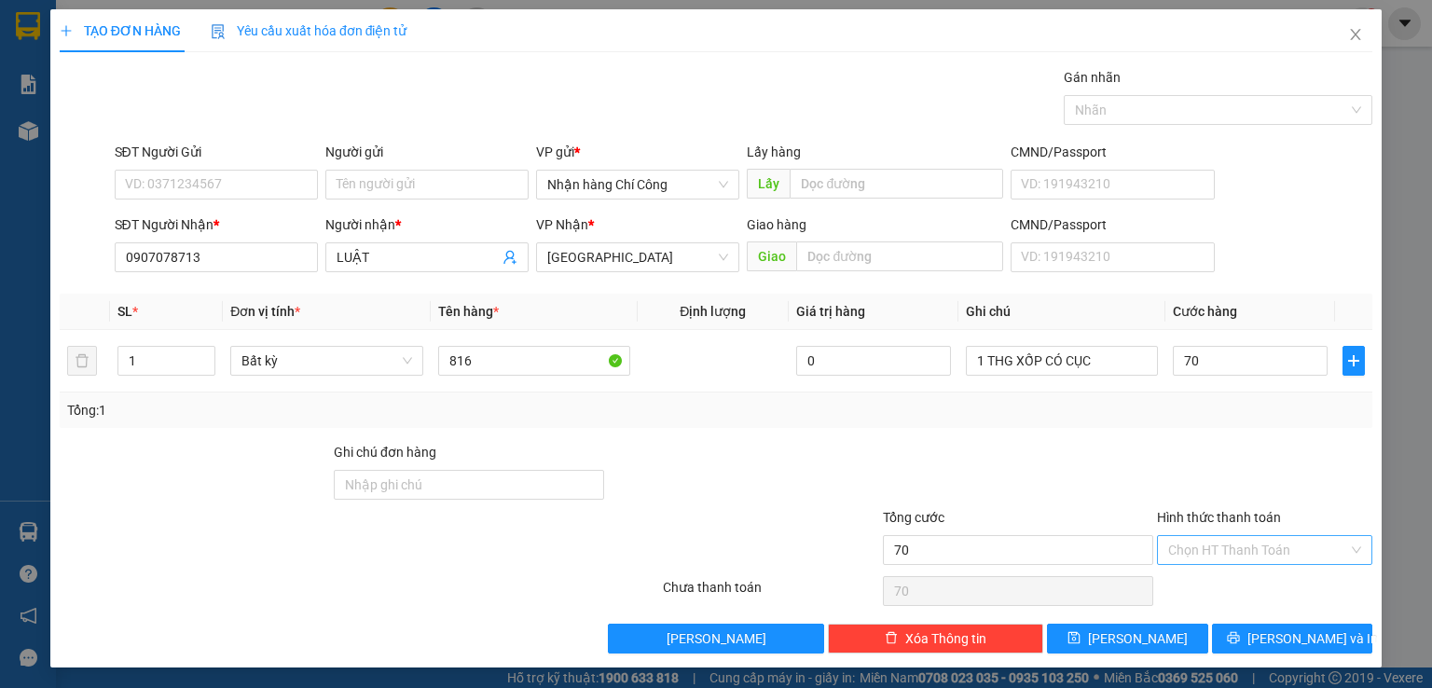
type input "70.000"
click at [1209, 547] on input "Hình thức thanh toán" at bounding box center [1258, 550] width 180 height 28
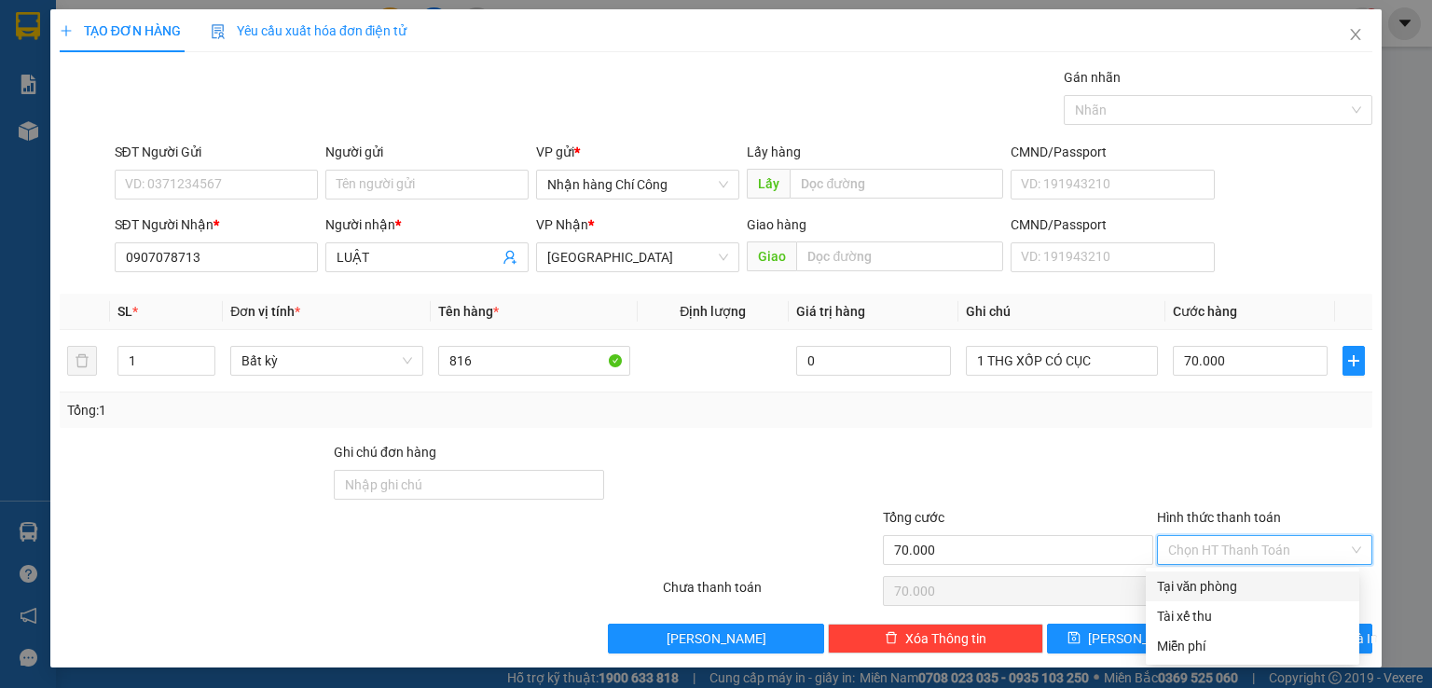
click at [1217, 586] on div "Tại văn phòng" at bounding box center [1252, 586] width 191 height 21
type input "0"
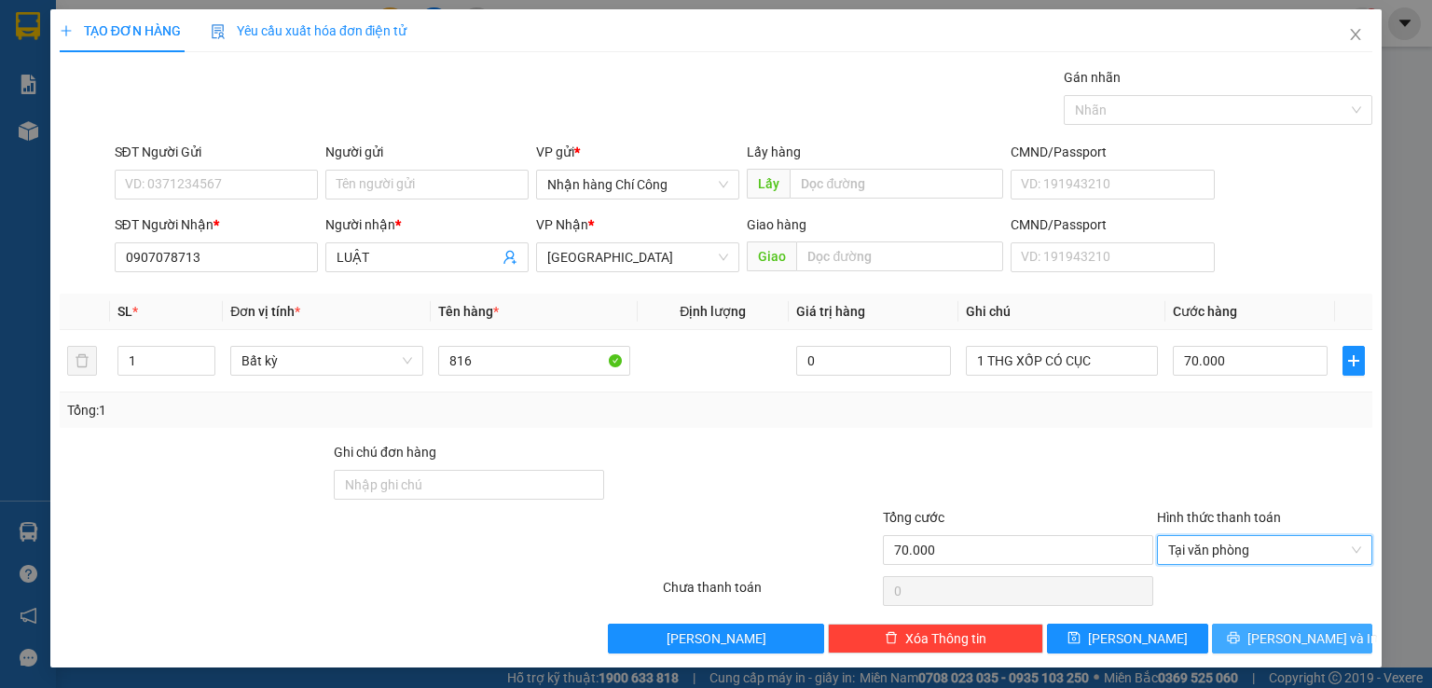
click at [1262, 642] on button "[PERSON_NAME] và In" at bounding box center [1292, 639] width 161 height 30
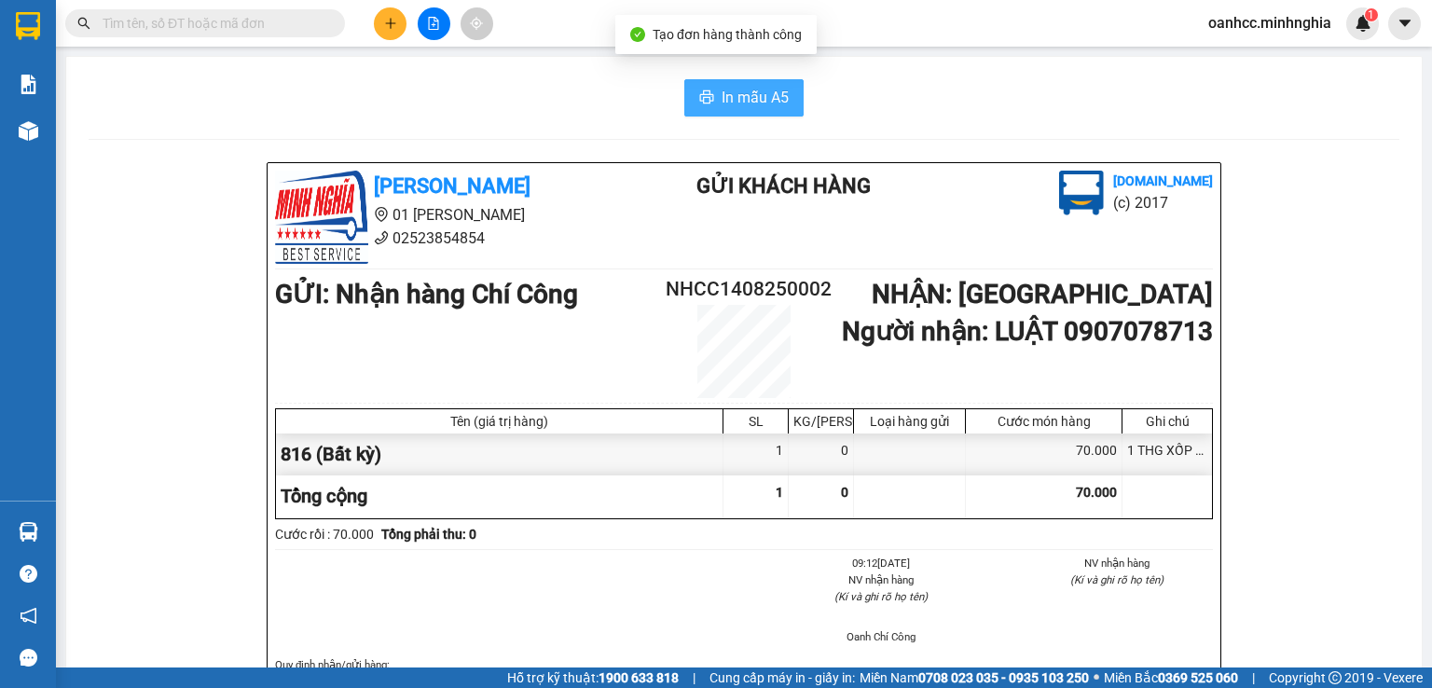
click at [742, 85] on button "In mẫu A5" at bounding box center [743, 97] width 119 height 37
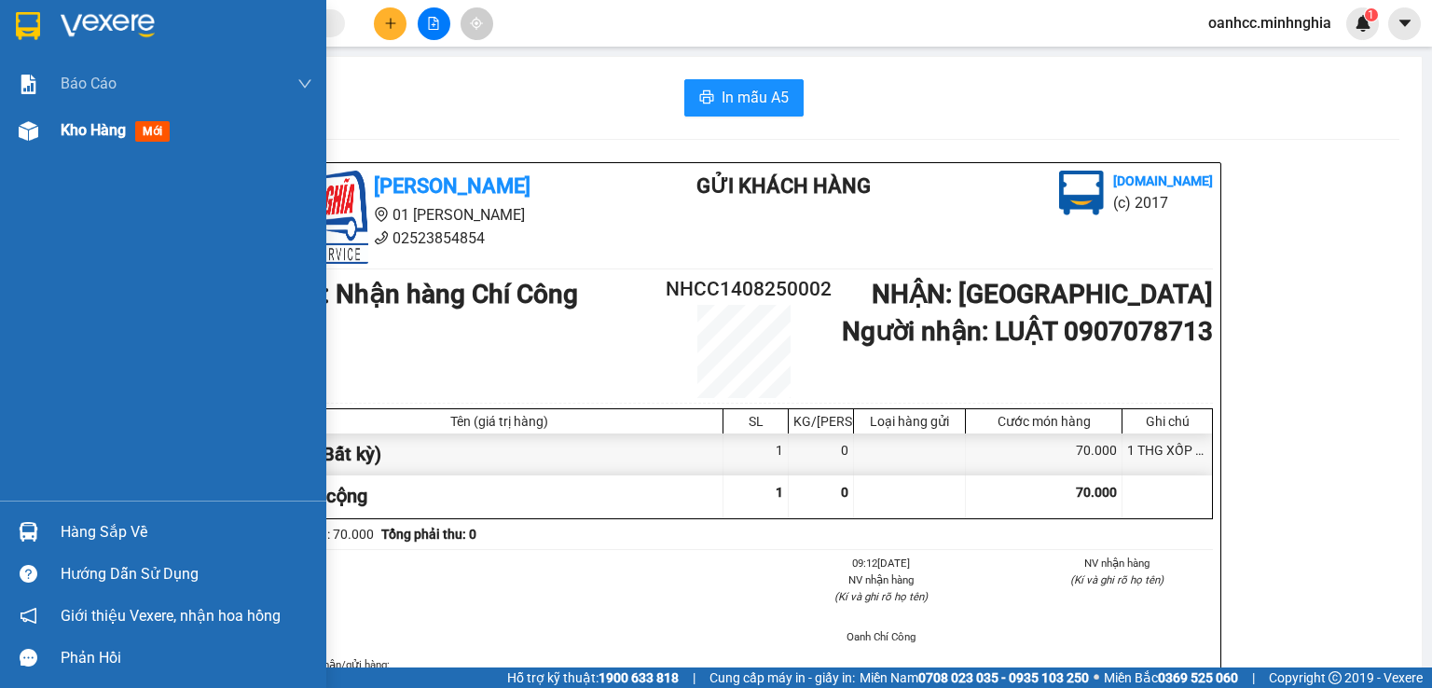
click at [93, 128] on span "Kho hàng" at bounding box center [93, 130] width 65 height 18
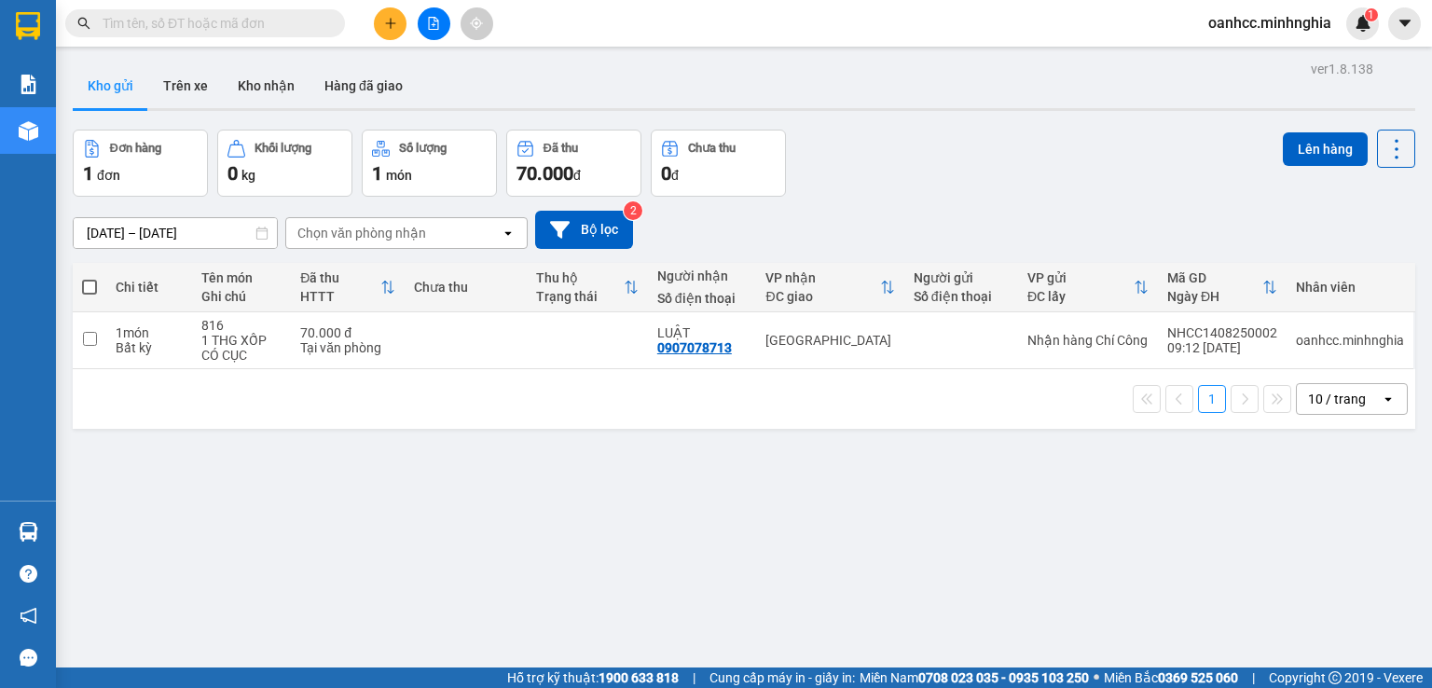
click at [95, 285] on span at bounding box center [89, 287] width 15 height 15
click at [89, 278] on input "checkbox" at bounding box center [89, 278] width 0 height 0
checkbox input "true"
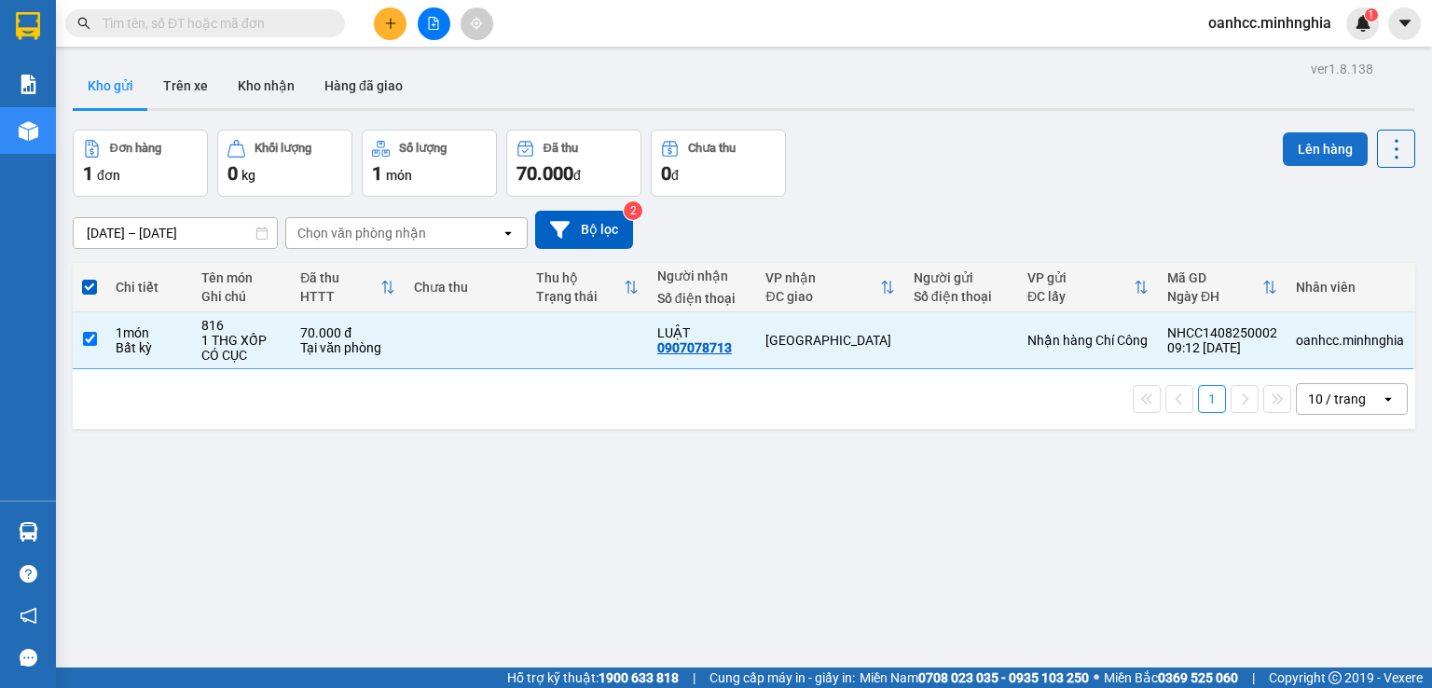
click at [1327, 158] on button "Lên hàng" at bounding box center [1325, 149] width 85 height 34
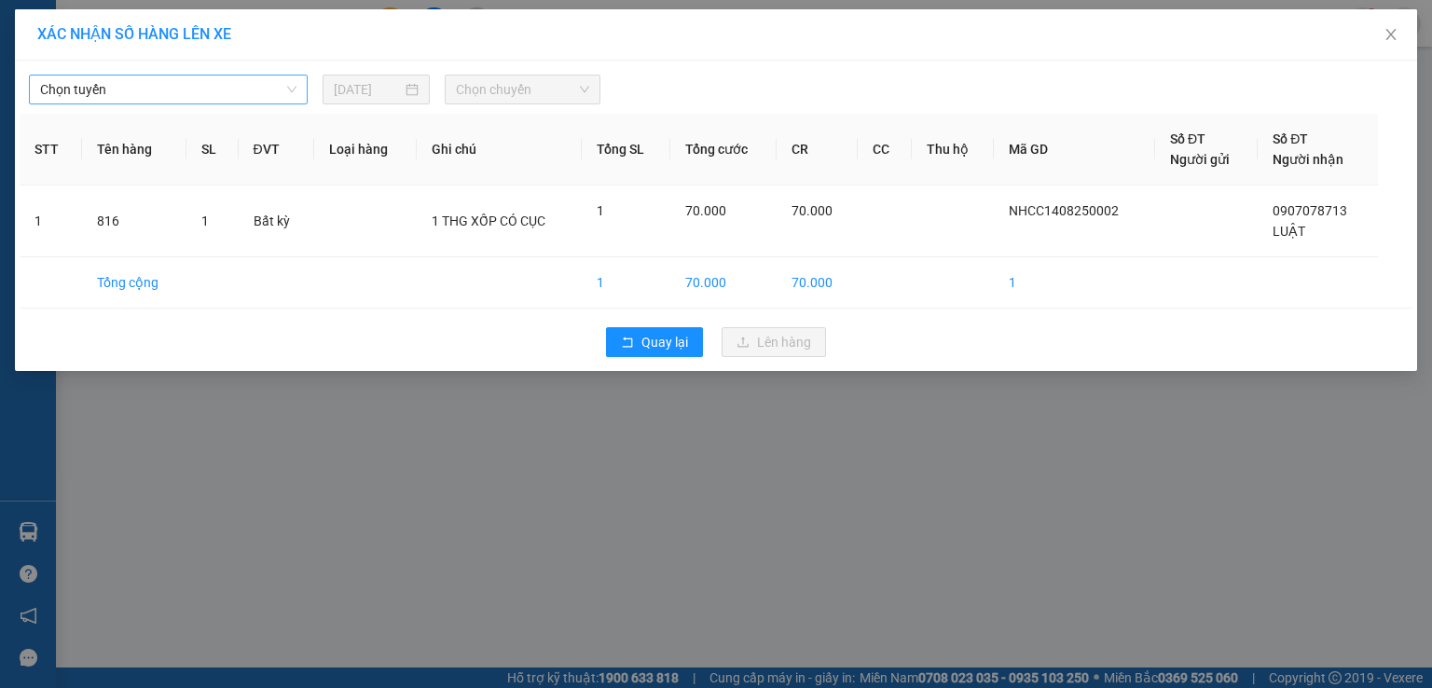
click at [160, 99] on span "Chọn tuyến" at bounding box center [168, 90] width 256 height 28
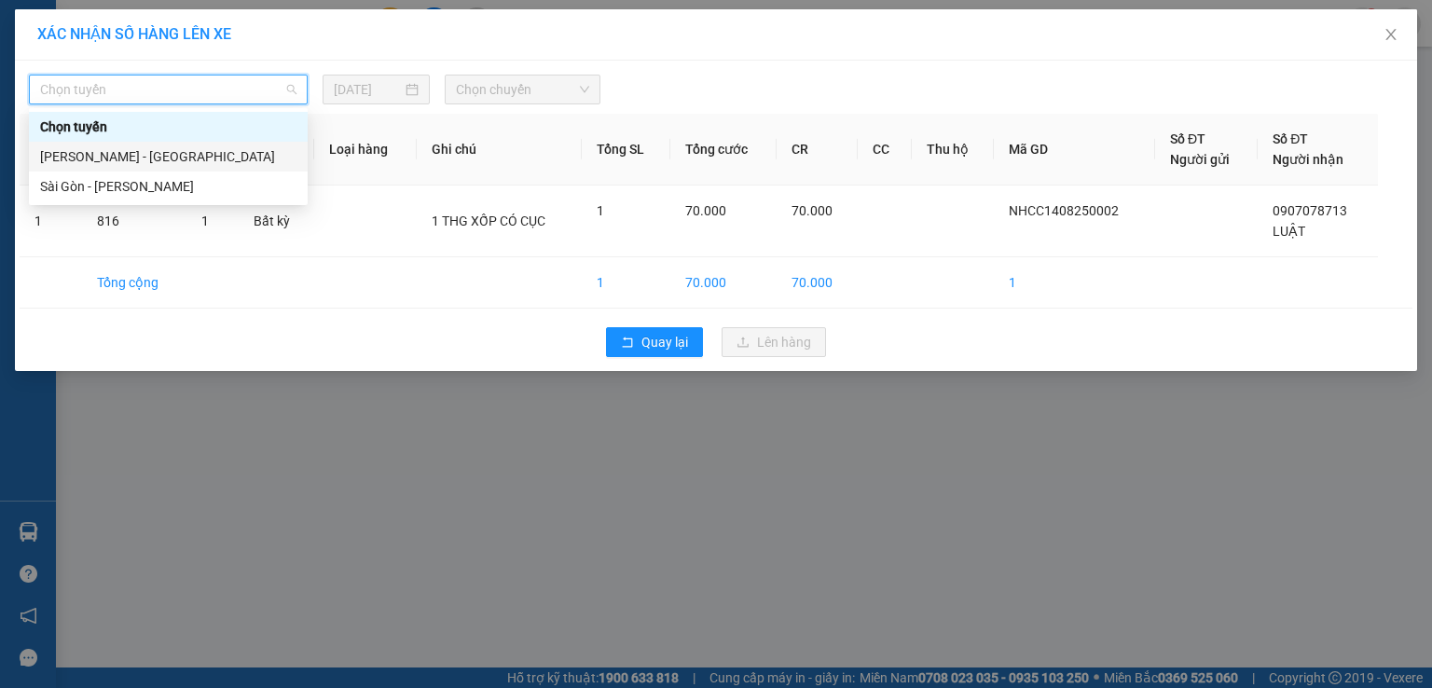
drag, startPoint x: 125, startPoint y: 159, endPoint x: 138, endPoint y: 152, distance: 15.0
click at [126, 158] on div "[PERSON_NAME] - [GEOGRAPHIC_DATA]" at bounding box center [168, 156] width 256 height 21
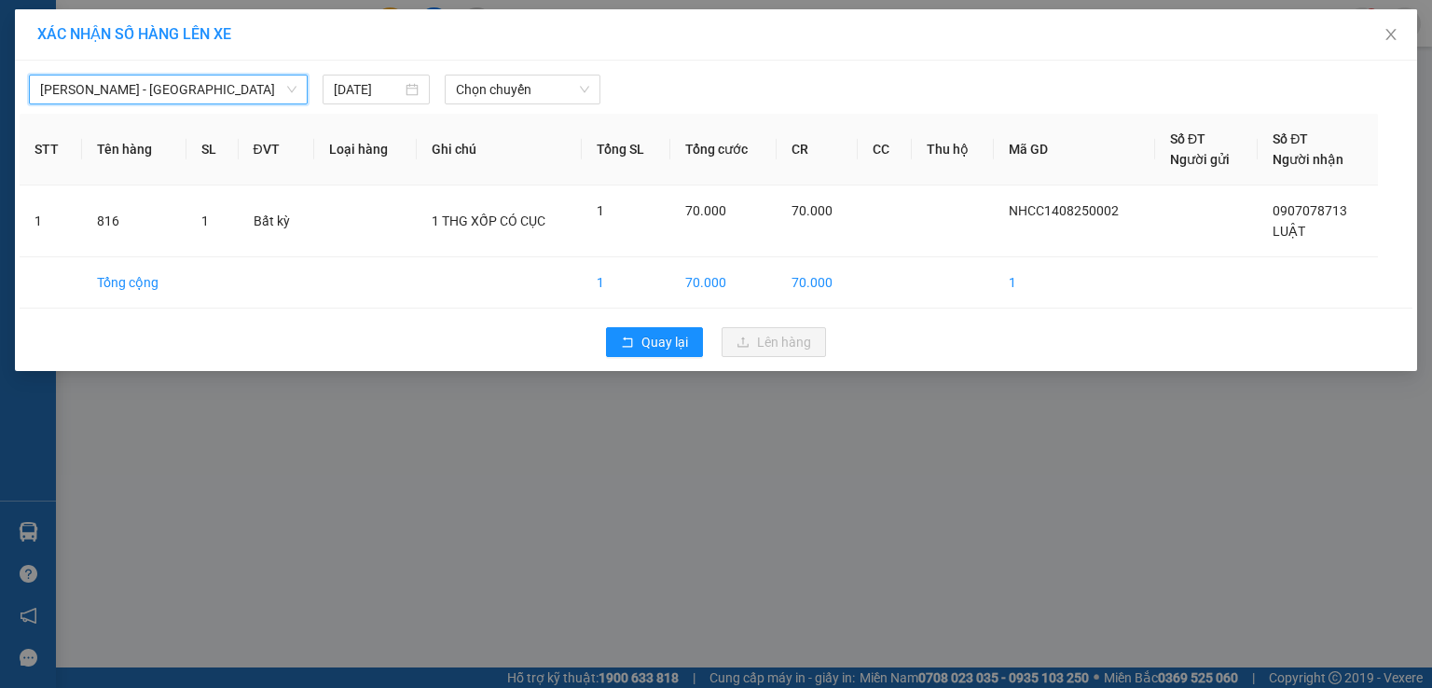
click at [533, 70] on div "[PERSON_NAME] - [GEOGRAPHIC_DATA] Phan Rí - [GEOGRAPHIC_DATA] [DATE] Chọn chuyến" at bounding box center [716, 84] width 1393 height 39
click at [525, 94] on span "Chọn chuyến" at bounding box center [523, 90] width 134 height 28
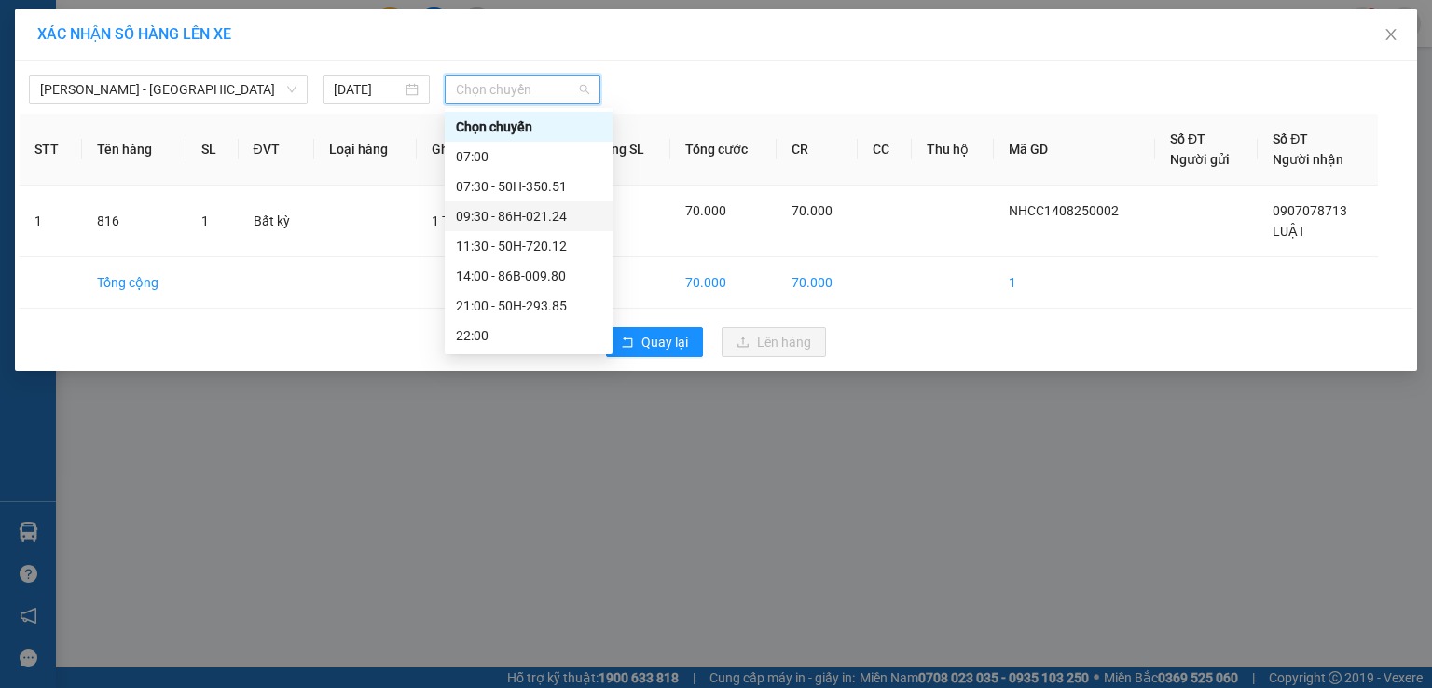
click at [520, 217] on div "09:30 - 86H-021.24" at bounding box center [528, 216] width 145 height 21
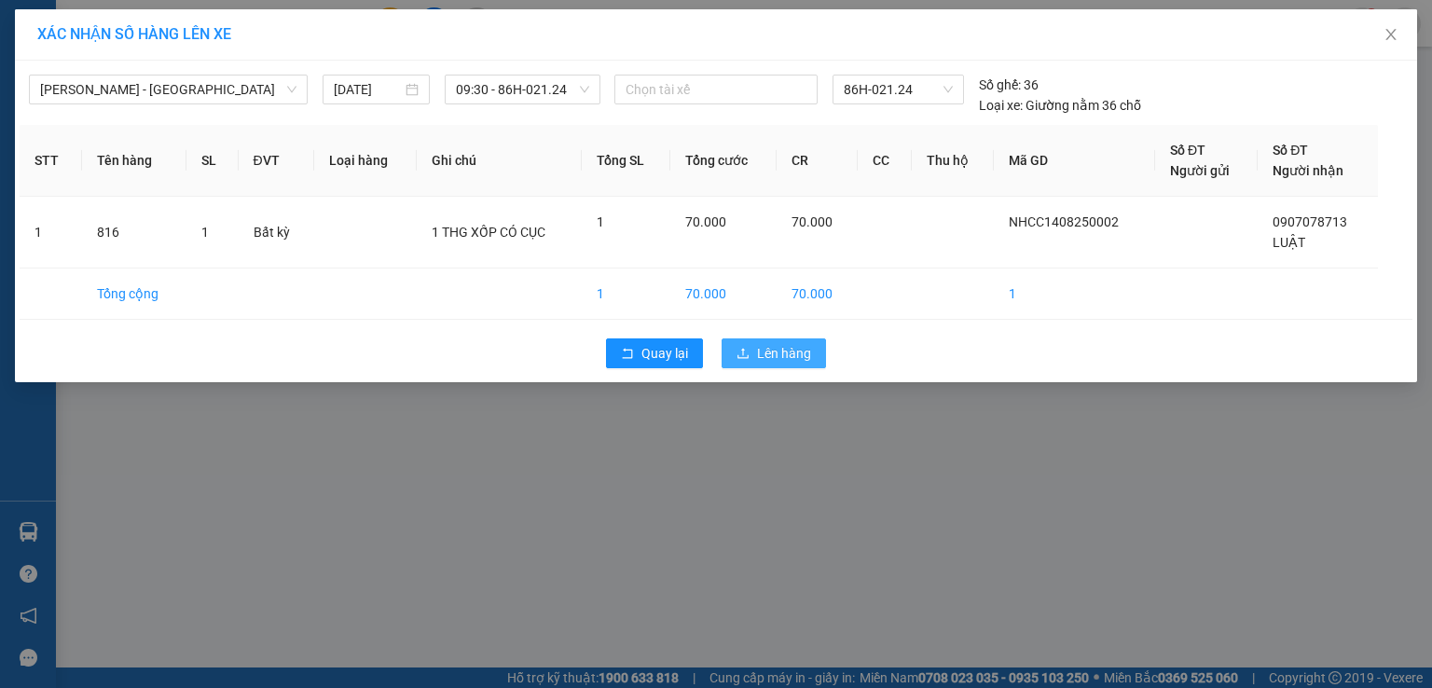
click at [774, 358] on span "Lên hàng" at bounding box center [784, 353] width 54 height 21
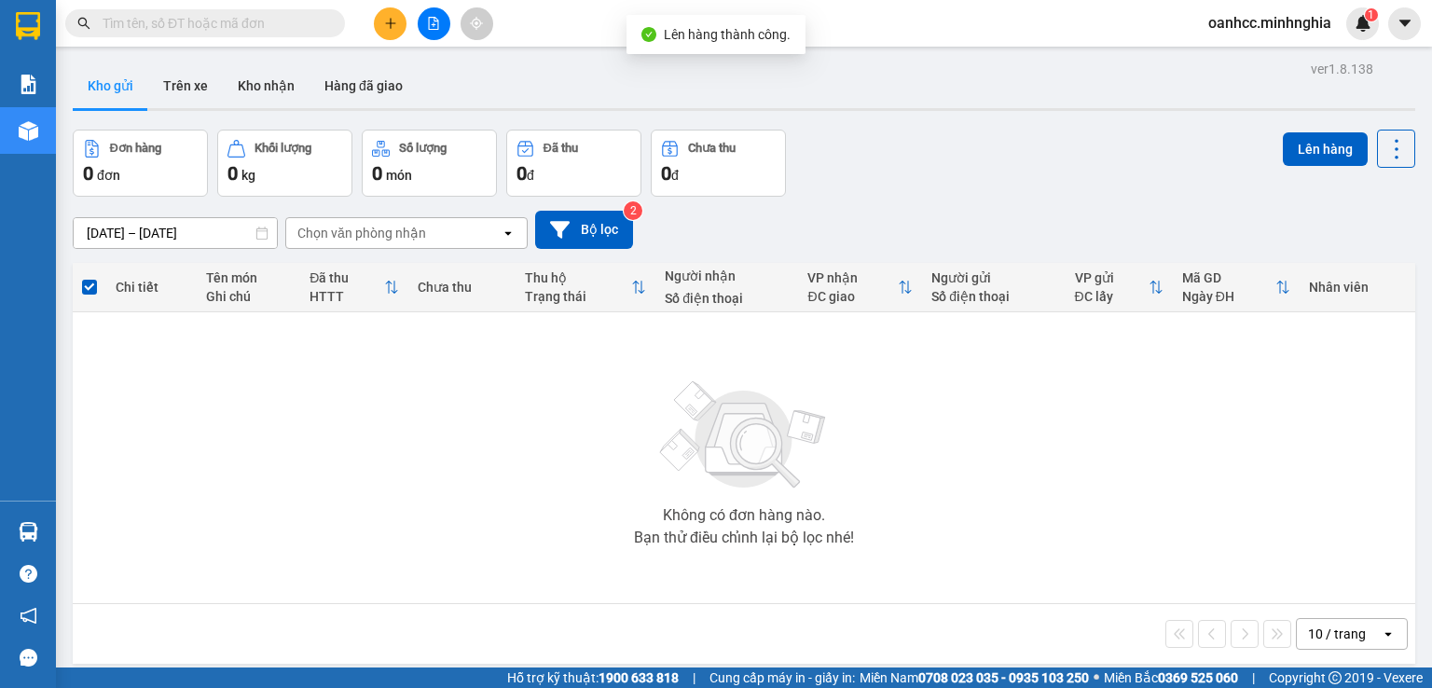
click at [430, 32] on button at bounding box center [434, 23] width 33 height 33
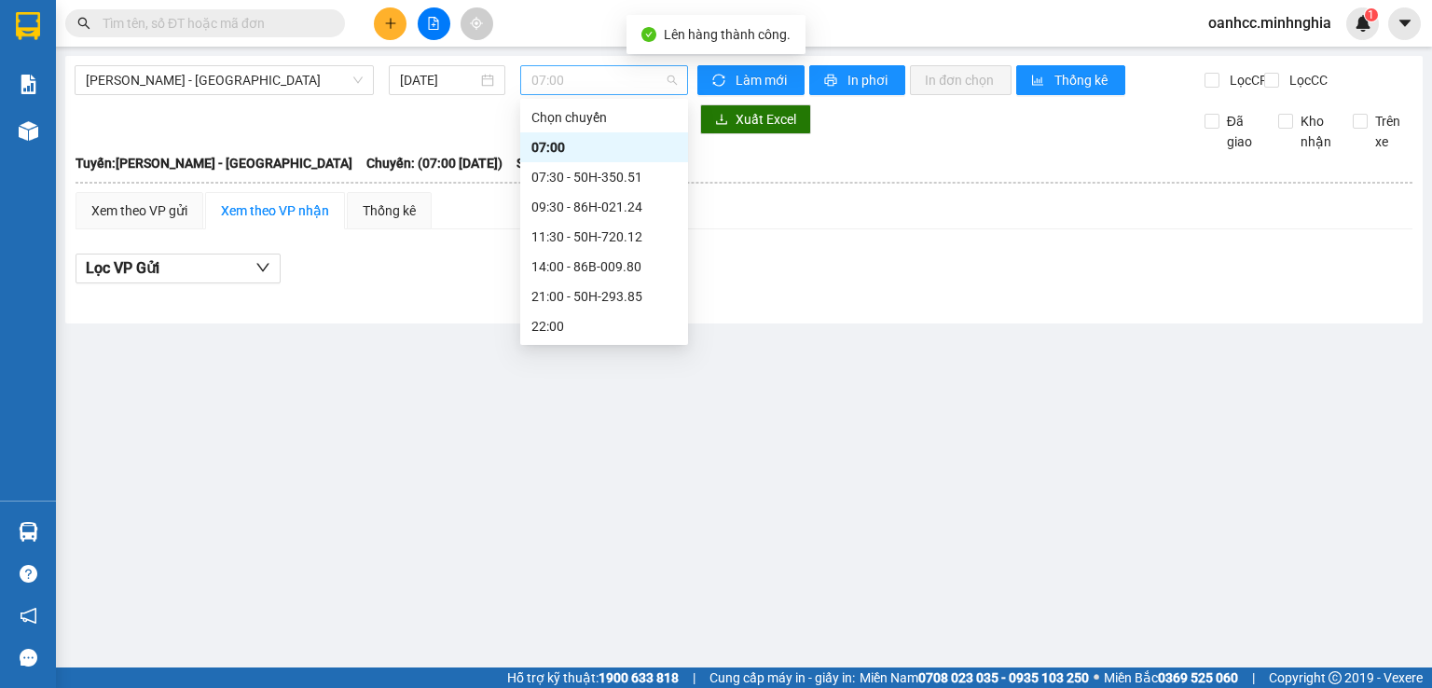
click at [613, 75] on span "07:00" at bounding box center [604, 80] width 146 height 28
click at [576, 210] on div "09:30 - 86H-021.24" at bounding box center [603, 207] width 145 height 21
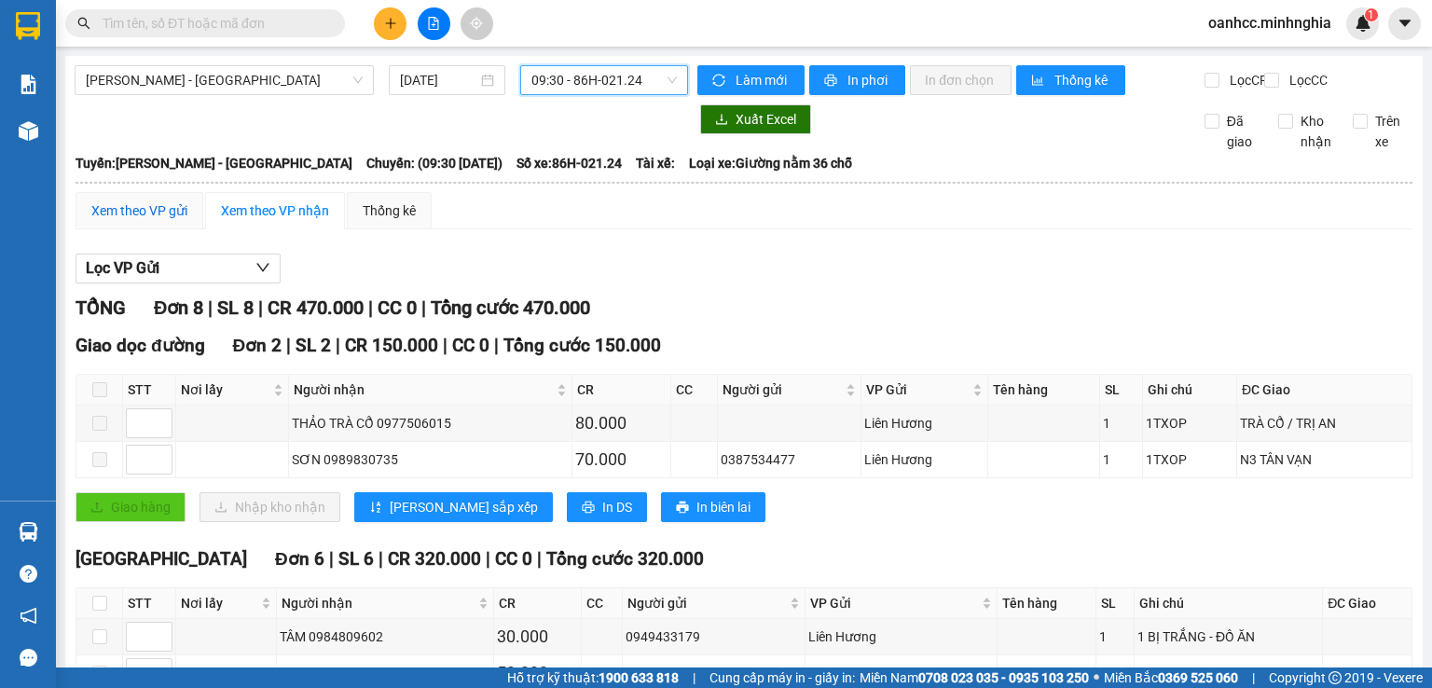
click at [168, 221] on div "Xem theo VP gửi" at bounding box center [139, 210] width 96 height 21
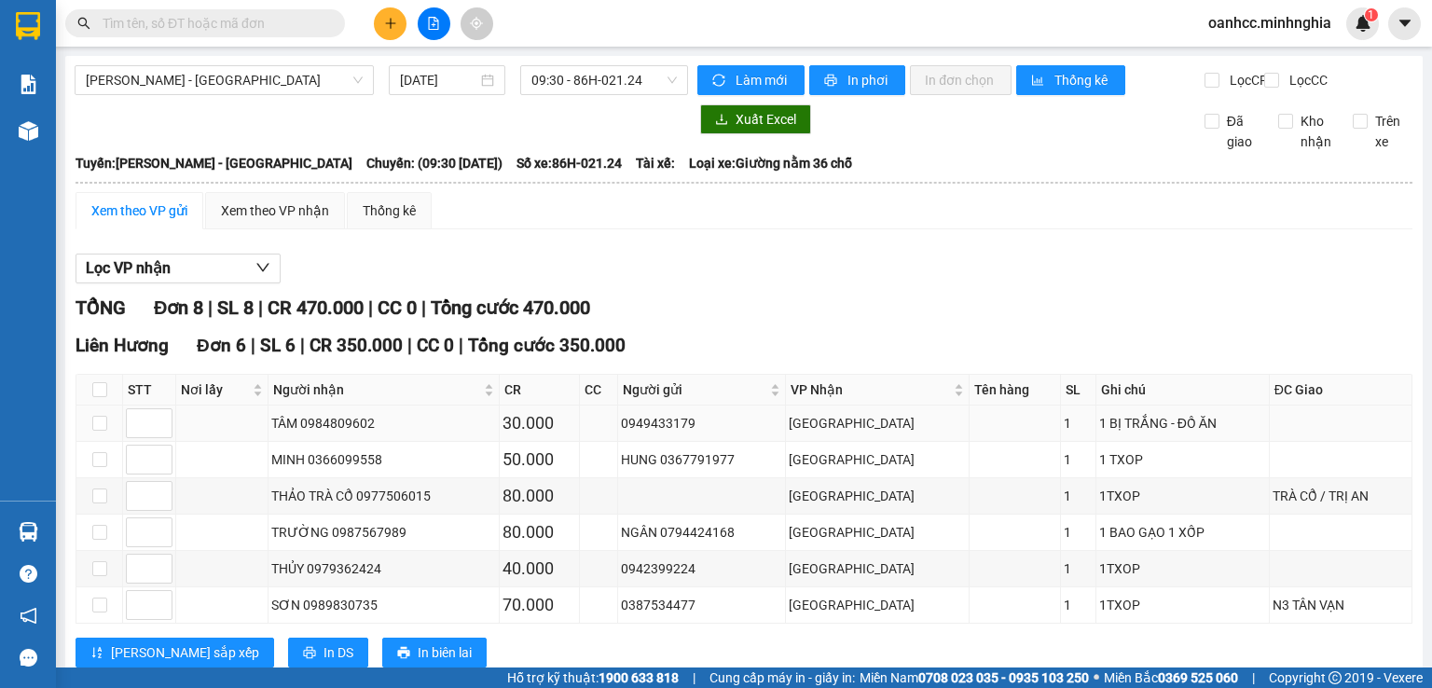
scroll to position [276, 0]
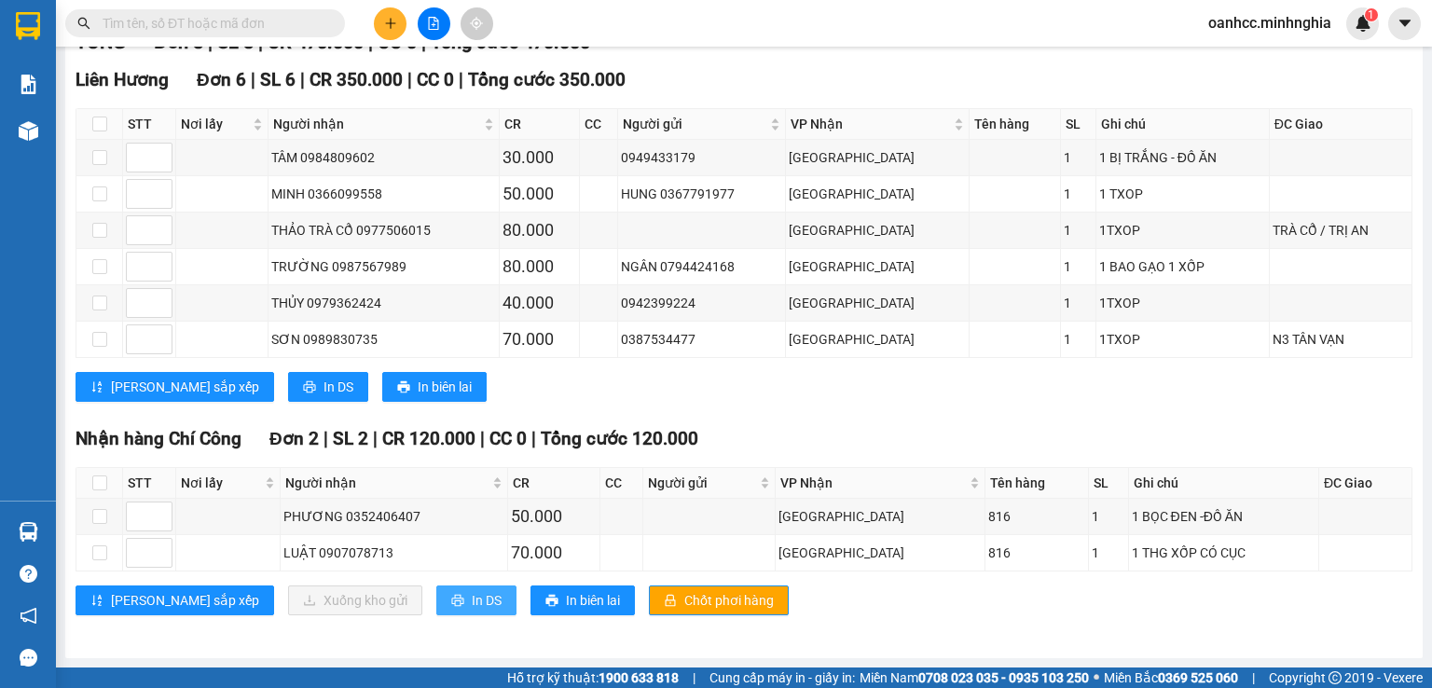
click at [472, 604] on span "In DS" at bounding box center [487, 600] width 30 height 21
